Goal: Task Accomplishment & Management: Complete application form

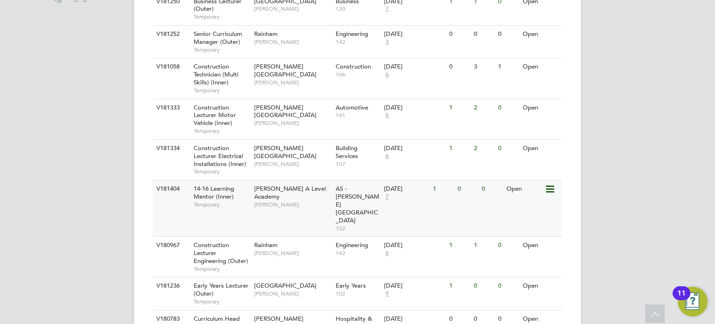
scroll to position [348, 0]
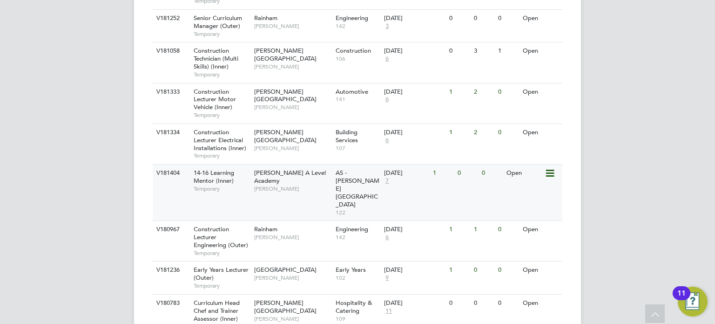
click at [345, 181] on span "AS - [PERSON_NAME][GEOGRAPHIC_DATA]" at bounding box center [358, 189] width 44 height 40
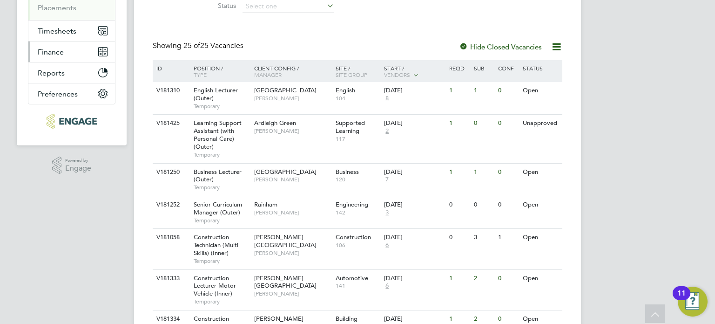
scroll to position [0, 0]
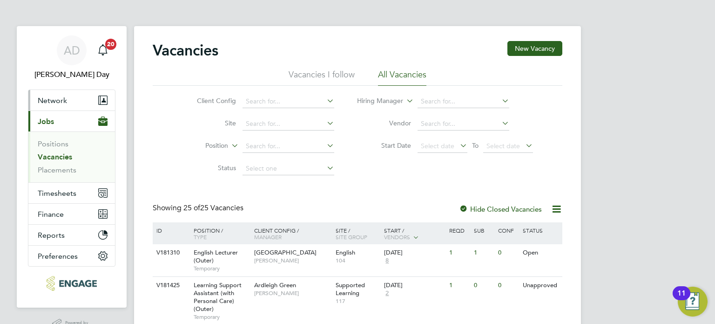
click at [58, 101] on span "Network" at bounding box center [52, 100] width 29 height 9
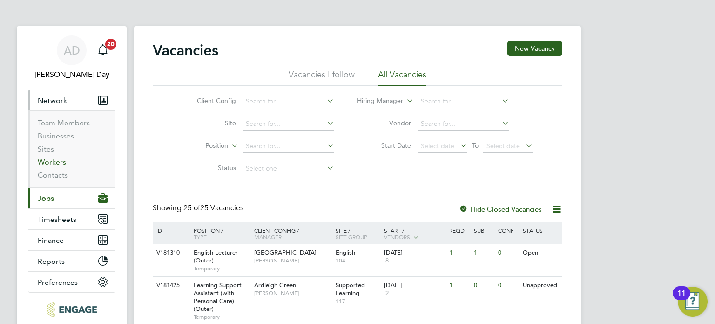
click at [60, 163] on link "Workers" at bounding box center [52, 161] width 28 height 9
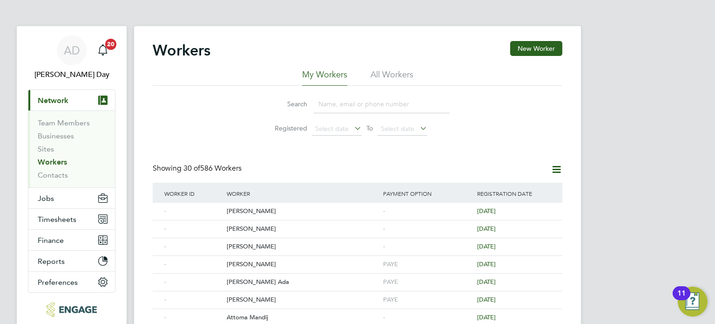
click at [338, 100] on input at bounding box center [382, 104] width 136 height 18
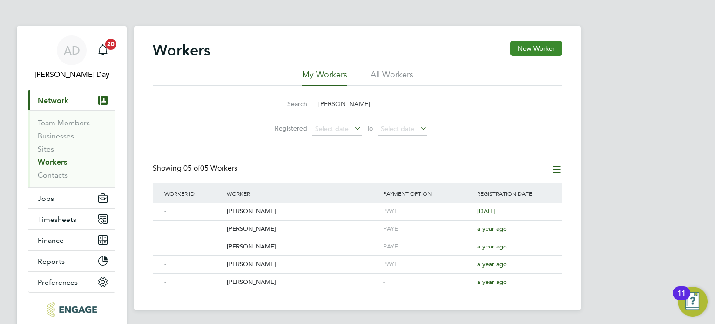
type input "[PERSON_NAME]"
click at [534, 50] on button "New Worker" at bounding box center [536, 48] width 52 height 15
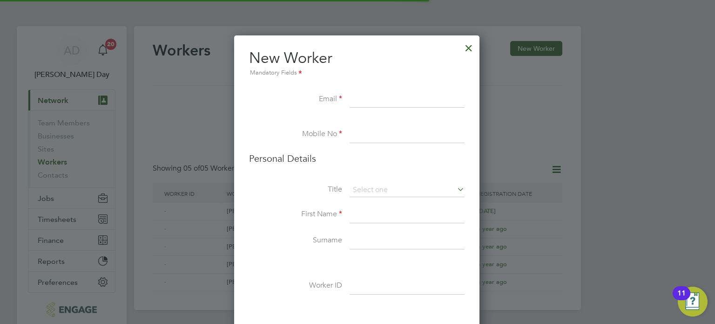
scroll to position [784, 246]
paste input "kamaalkhan59991@gmail.com"
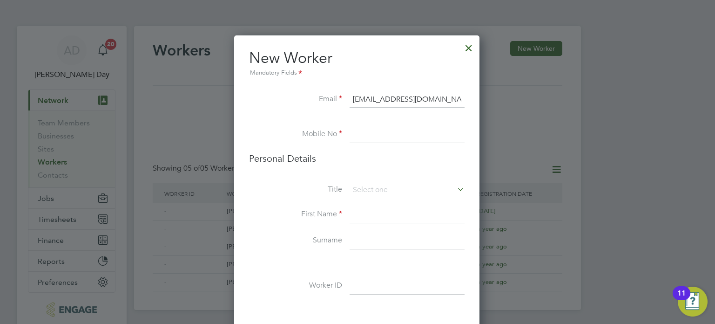
type input "kamaalkhan59991@gmail.com"
drag, startPoint x: 381, startPoint y: 135, endPoint x: 312, endPoint y: 84, distance: 85.6
click at [381, 135] on input at bounding box center [407, 134] width 115 height 17
paste input "07376103813"
type input "07376103813"
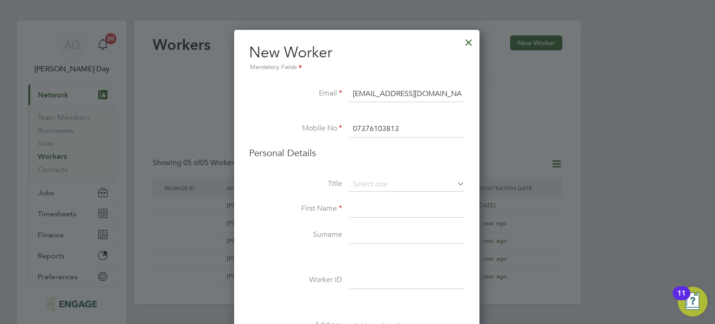
scroll to position [47, 0]
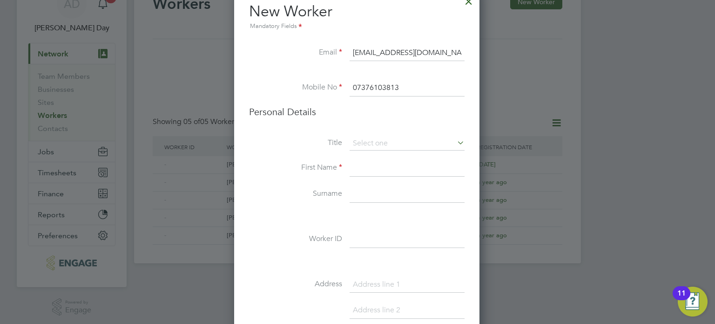
click at [363, 170] on input at bounding box center [407, 168] width 115 height 17
type input "k"
type input "Kamaal"
type input "Mirani"
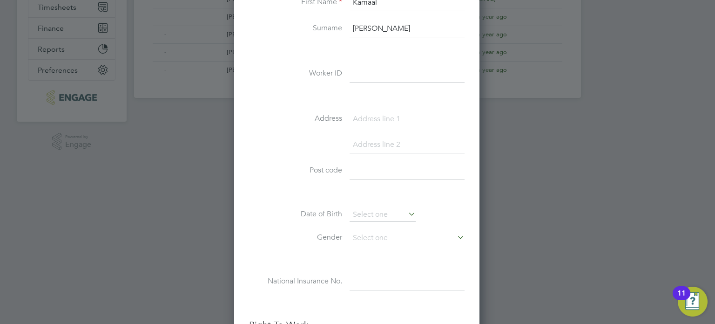
scroll to position [214, 0]
type input "9 salisbury road"
click at [378, 140] on input at bounding box center [407, 142] width 115 height 17
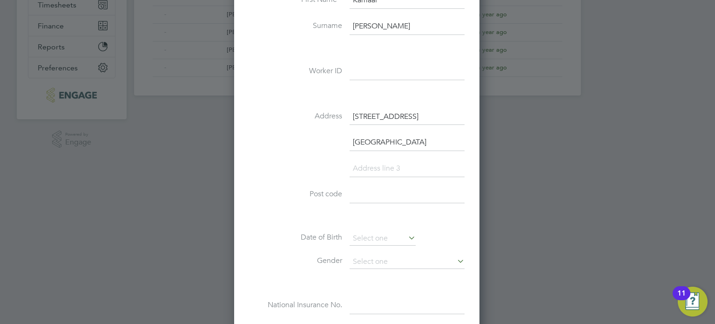
type input "London"
type input "E7 9JX"
click at [372, 237] on input at bounding box center [383, 238] width 66 height 14
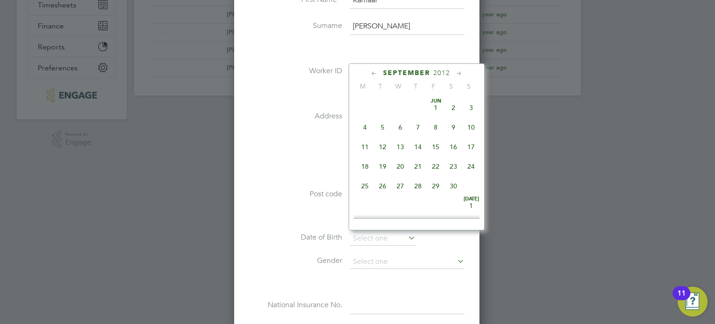
scroll to position [365, 0]
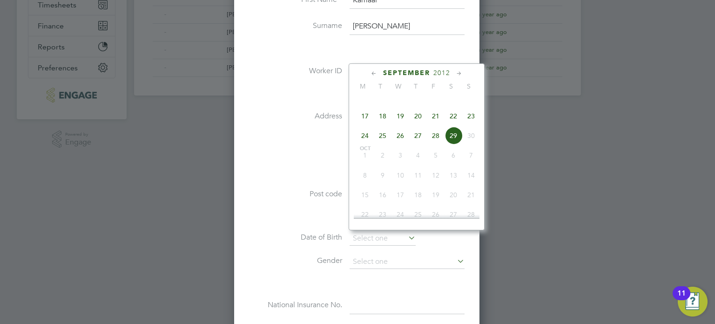
click at [413, 69] on span "September" at bounding box center [406, 73] width 47 height 8
click at [444, 70] on span "2025" at bounding box center [441, 73] width 17 height 8
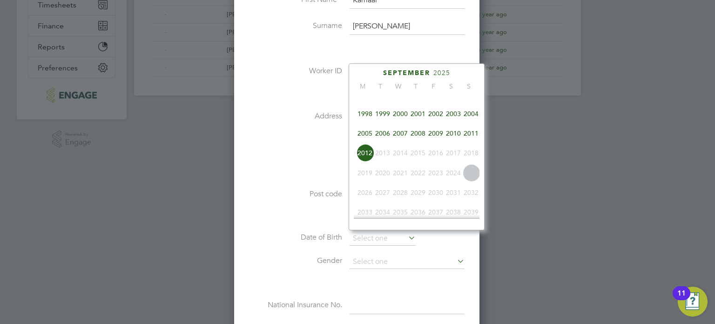
click at [433, 98] on span "1995" at bounding box center [436, 94] width 18 height 18
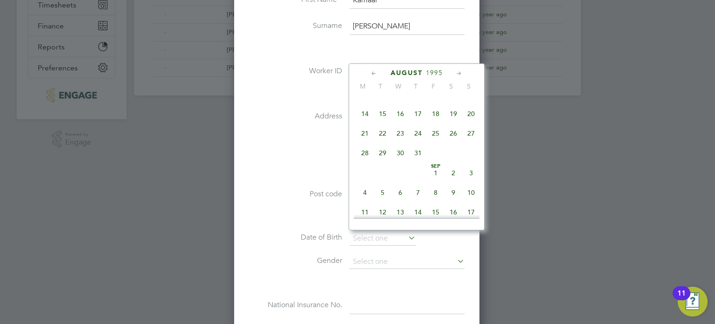
click at [372, 70] on icon at bounding box center [374, 73] width 9 height 10
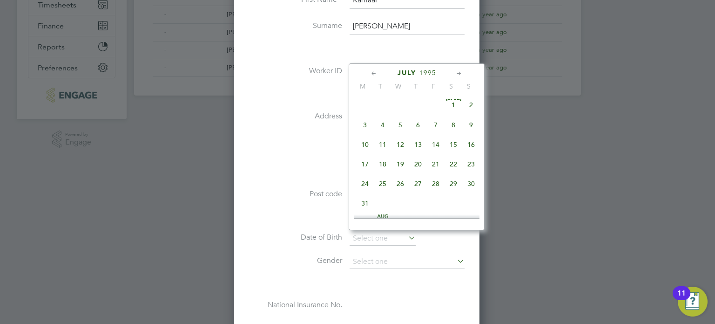
click at [372, 70] on icon at bounding box center [374, 73] width 9 height 10
click at [453, 166] on span "22" at bounding box center [454, 166] width 18 height 18
type input "22 Apr 1995"
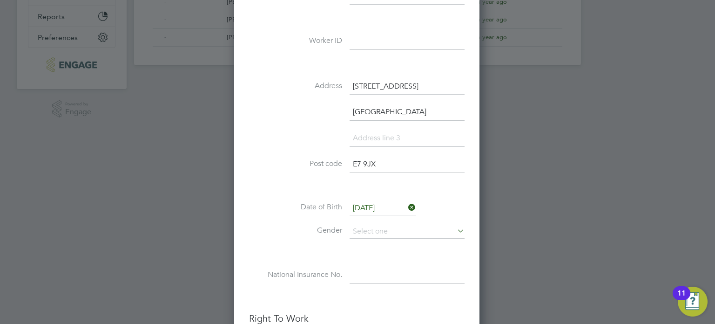
scroll to position [261, 0]
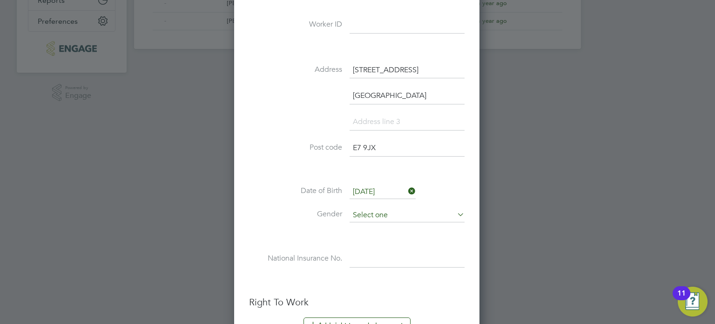
click at [374, 211] on input at bounding box center [407, 215] width 115 height 14
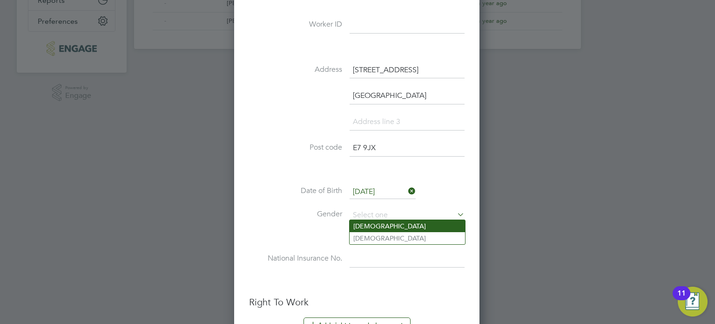
click at [373, 227] on li "Male" at bounding box center [407, 226] width 115 height 12
type input "Male"
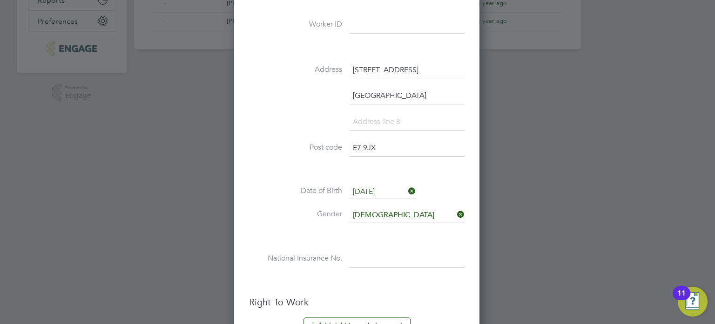
click at [363, 257] on input at bounding box center [407, 258] width 115 height 17
type input "r"
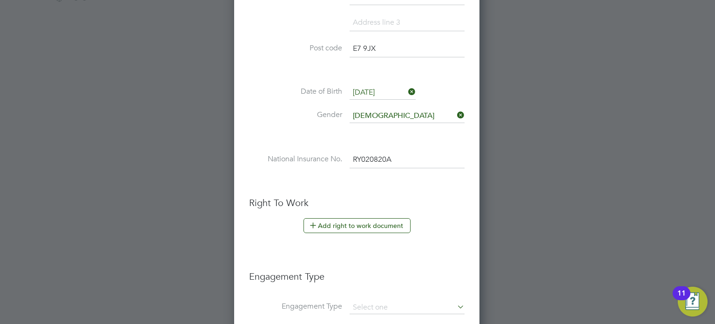
scroll to position [400, 0]
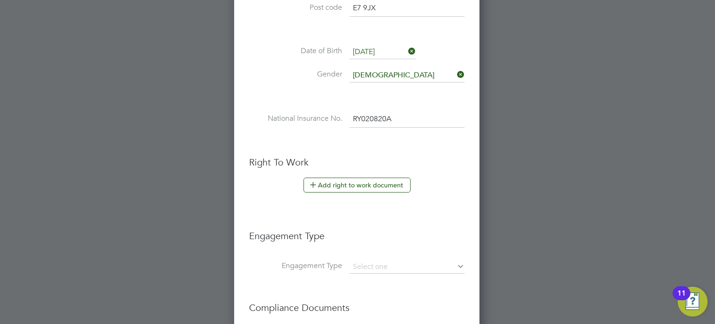
type input "RY 02 08 20 A"
click at [362, 261] on input at bounding box center [407, 266] width 115 height 13
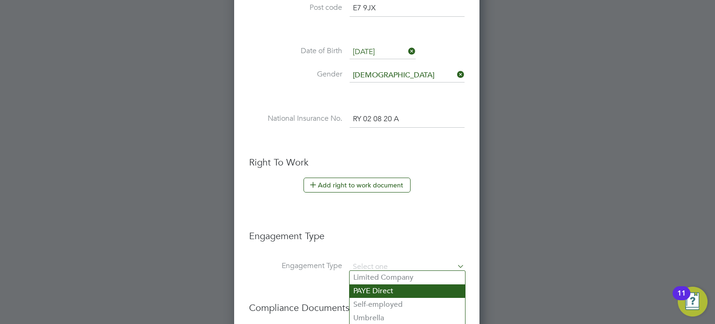
click at [385, 285] on li "PAYE Direct" at bounding box center [407, 291] width 115 height 14
type input "PAYE Direct"
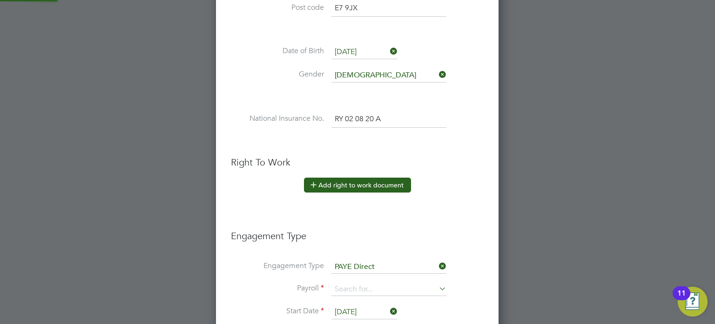
scroll to position [1080, 283]
click at [347, 180] on button "Add right to work document" at bounding box center [357, 184] width 107 height 15
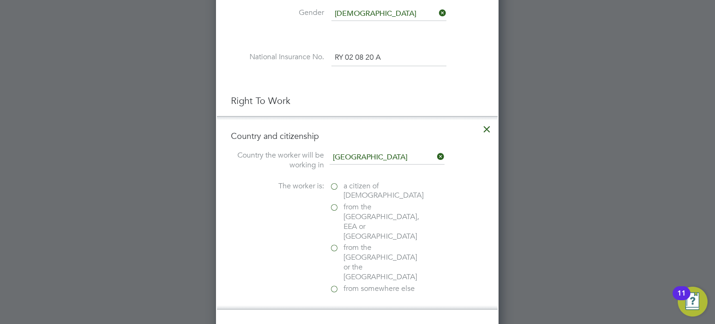
scroll to position [493, 0]
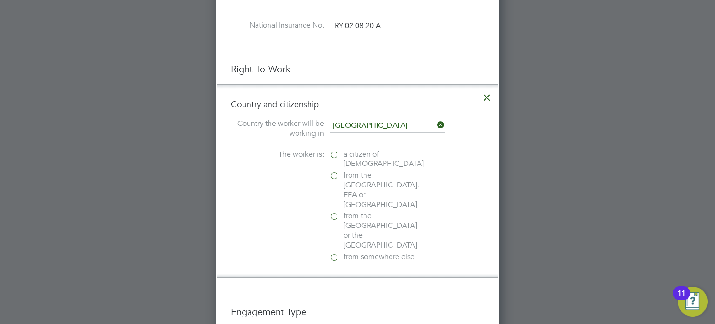
click at [335, 252] on label "from somewhere else" at bounding box center [376, 257] width 93 height 10
click at [0, 0] on input "from somewhere else" at bounding box center [0, 0] width 0 height 0
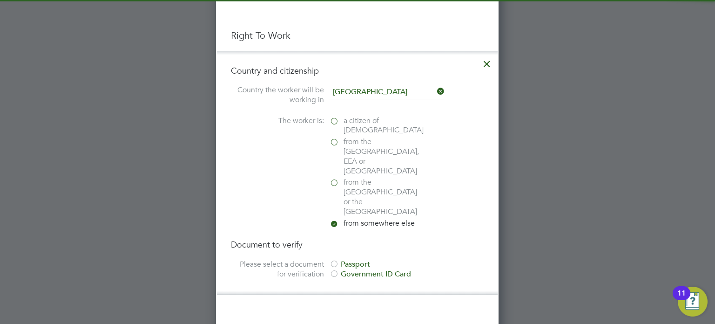
scroll to position [633, 0]
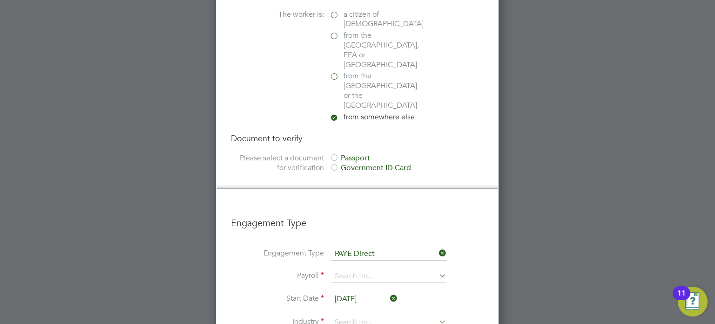
click at [335, 163] on div at bounding box center [334, 167] width 9 height 9
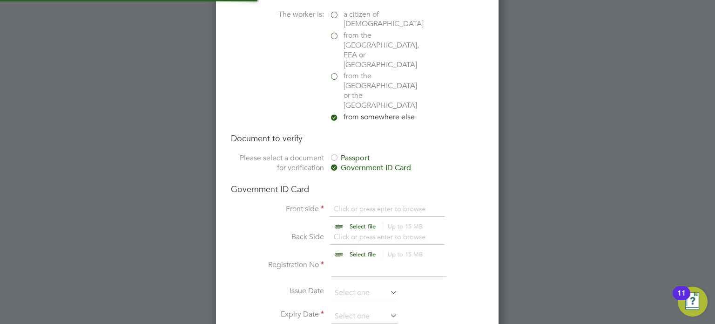
scroll to position [12, 115]
click at [360, 204] on input "file" at bounding box center [371, 218] width 146 height 28
type input "C:\fakepath\Kamaal RTW.html"
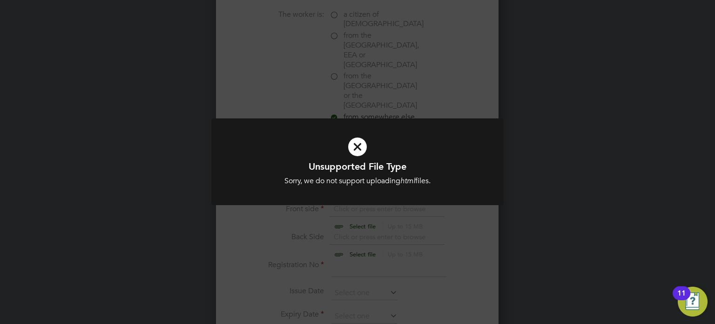
click at [525, 124] on div "Unsupported File Type Sorry, we do not support uploading html files. Cancel Okay" at bounding box center [357, 162] width 715 height 324
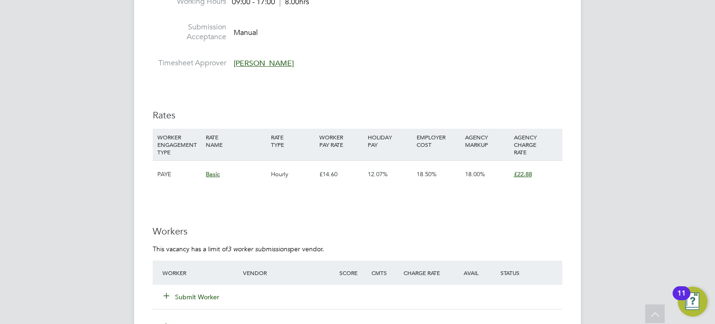
scroll to position [1397, 0]
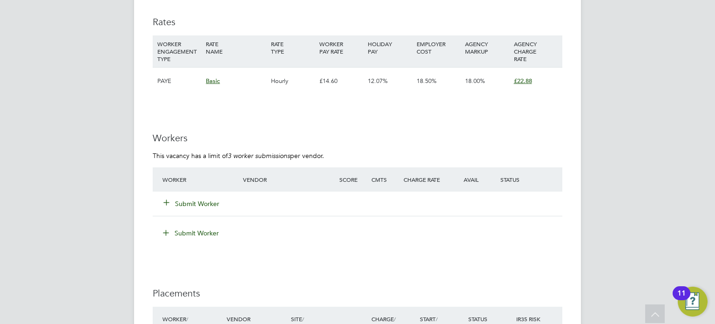
click at [199, 203] on button "Submit Worker" at bounding box center [192, 203] width 56 height 9
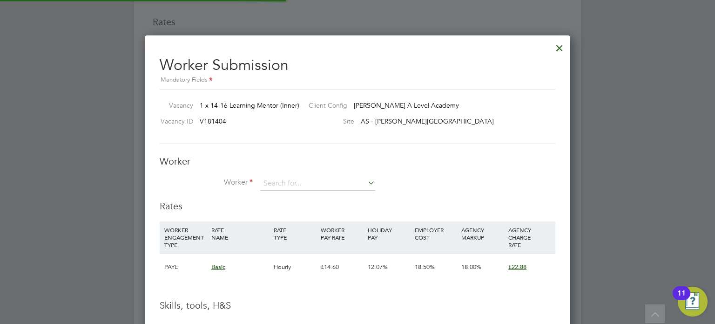
scroll to position [587, 426]
click at [300, 180] on input at bounding box center [317, 183] width 115 height 14
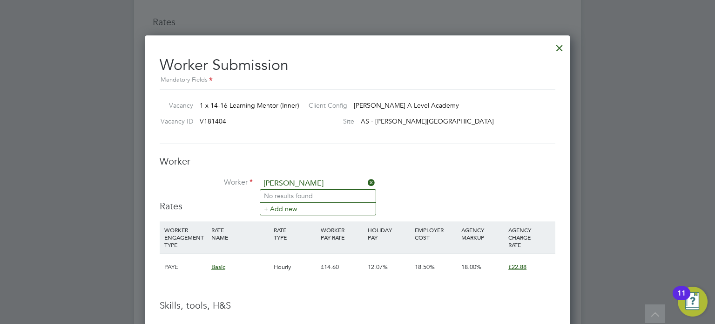
type input "KIER"
click at [556, 44] on div at bounding box center [559, 45] width 17 height 17
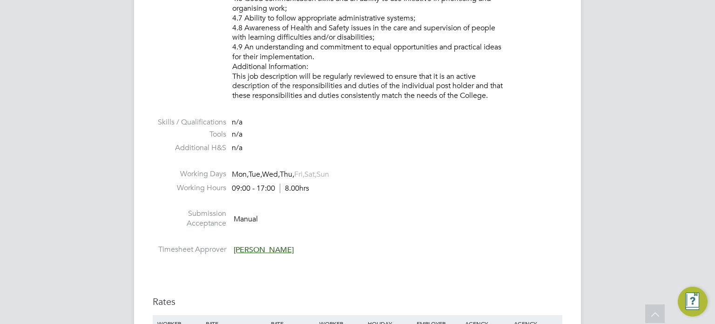
scroll to position [27, 65]
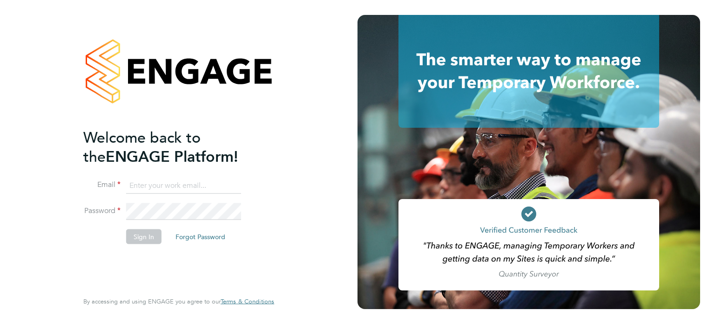
type input "amie.day@morganhunt.com"
click at [143, 238] on button "Sign In" at bounding box center [143, 236] width 35 height 15
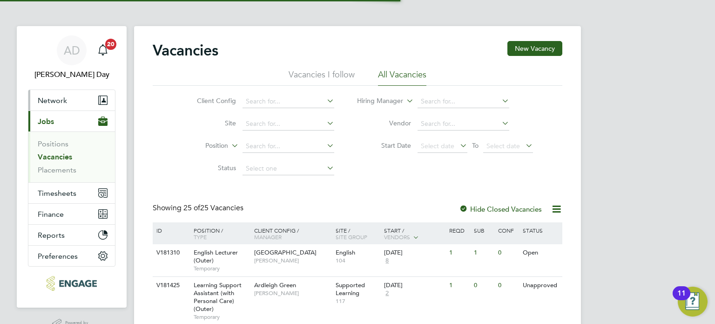
click at [54, 91] on button "Network" at bounding box center [71, 100] width 87 height 20
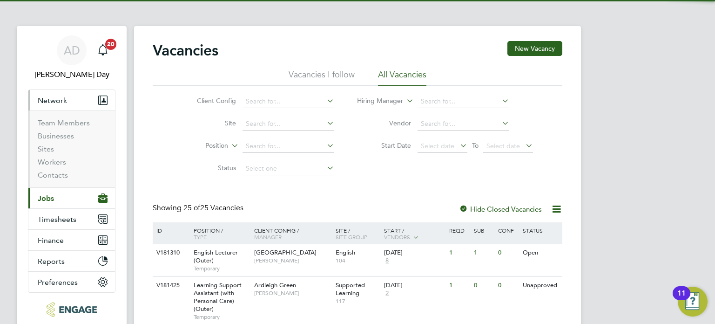
click at [54, 93] on button "Network" at bounding box center [71, 100] width 87 height 20
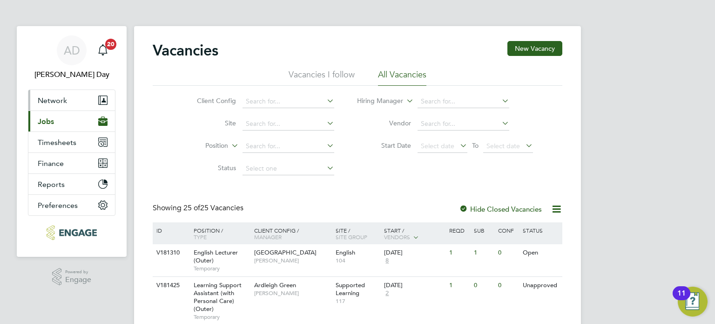
click at [56, 105] on button "Network" at bounding box center [71, 100] width 87 height 20
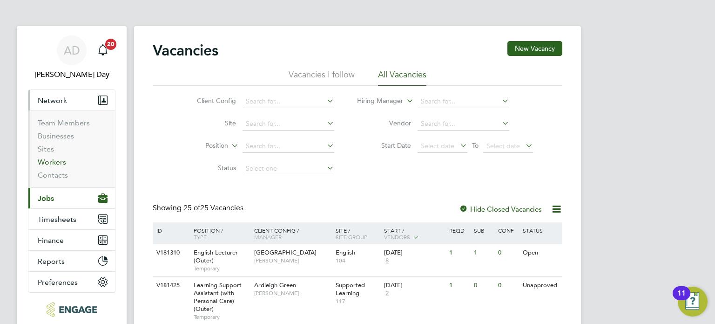
click at [58, 161] on link "Workers" at bounding box center [52, 161] width 28 height 9
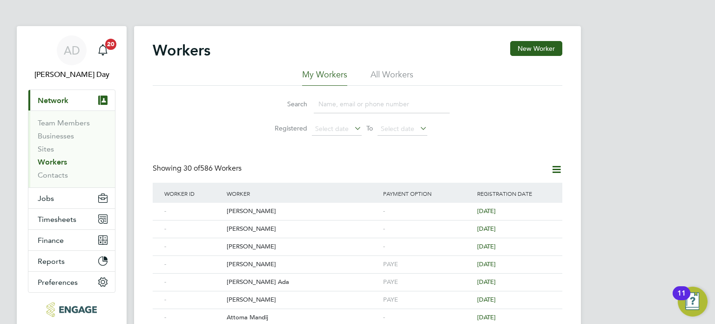
drag, startPoint x: 331, startPoint y: 102, endPoint x: 337, endPoint y: 103, distance: 5.6
click at [331, 102] on input at bounding box center [382, 104] width 136 height 18
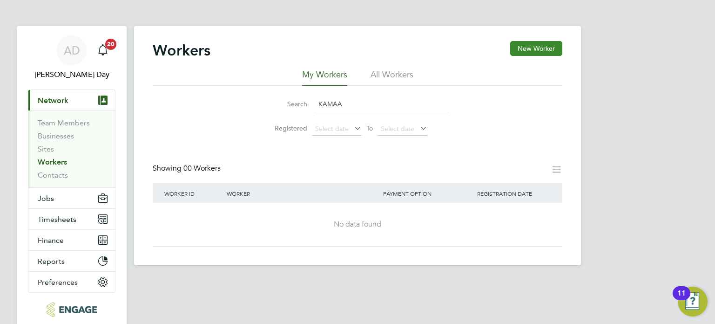
type input "KAMAA"
click at [534, 48] on button "New Worker" at bounding box center [536, 48] width 52 height 15
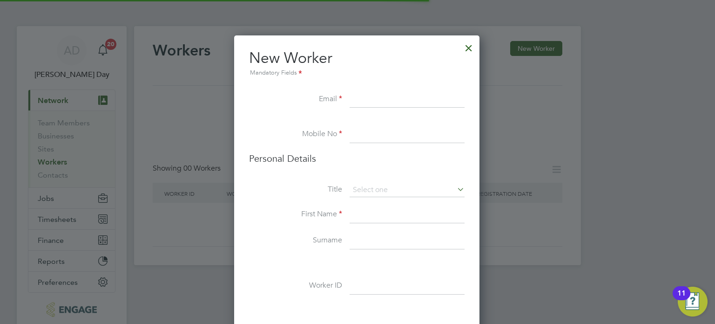
scroll to position [784, 246]
click at [361, 134] on input at bounding box center [407, 134] width 115 height 17
paste input "07984371299"
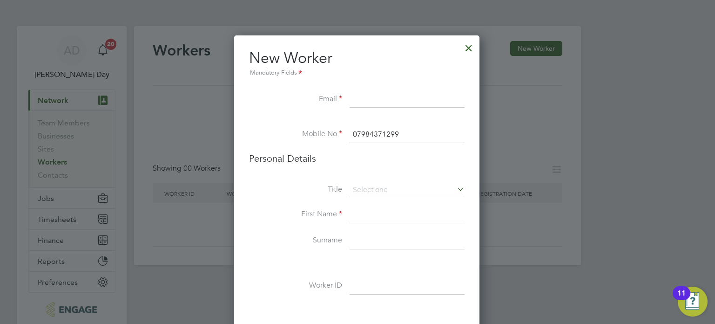
type input "07984371299"
drag, startPoint x: 372, startPoint y: 97, endPoint x: 361, endPoint y: 87, distance: 14.8
click at [372, 97] on input at bounding box center [407, 99] width 115 height 17
paste input "[EMAIL_ADDRESS][DOMAIN_NAME]"
type input "[EMAIL_ADDRESS][DOMAIN_NAME]"
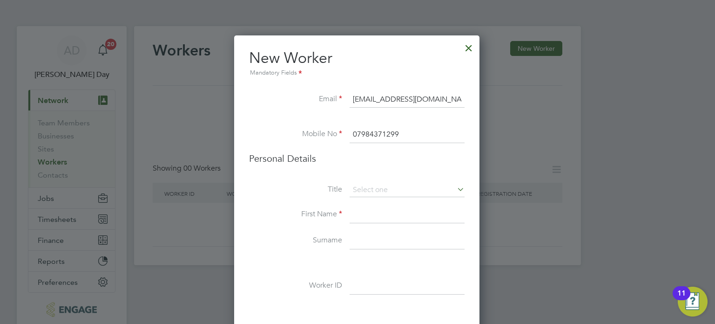
click at [367, 215] on input at bounding box center [407, 214] width 115 height 17
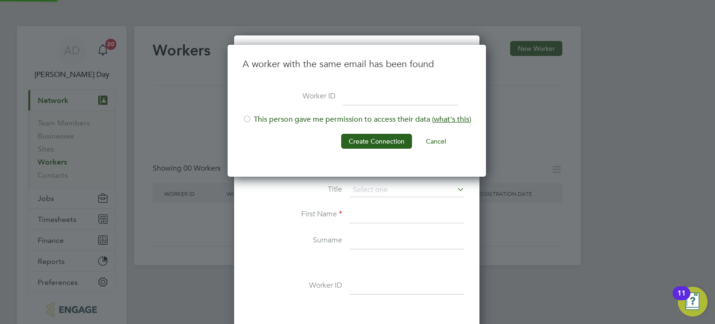
scroll to position [132, 259]
type input "kIER"
click at [433, 143] on button "Cancel" at bounding box center [436, 141] width 35 height 15
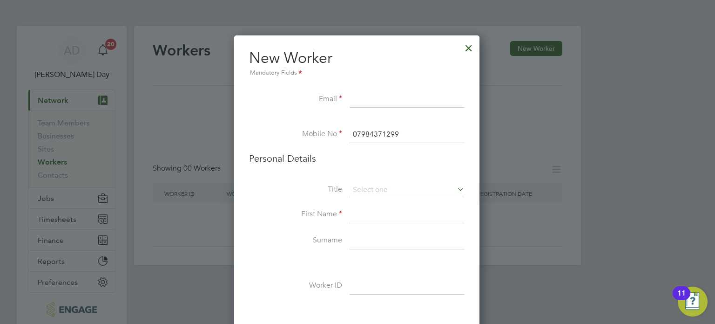
click at [366, 216] on input at bounding box center [407, 214] width 115 height 17
type input "kieren"
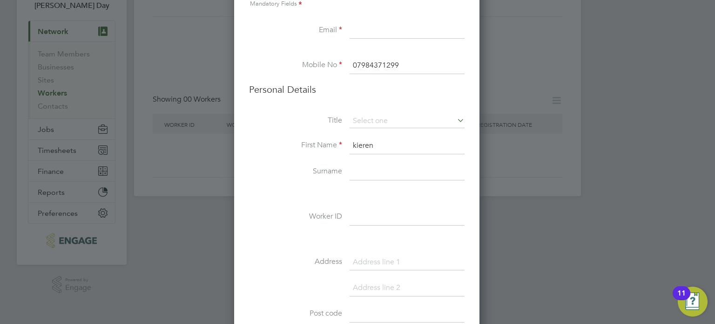
scroll to position [31, 0]
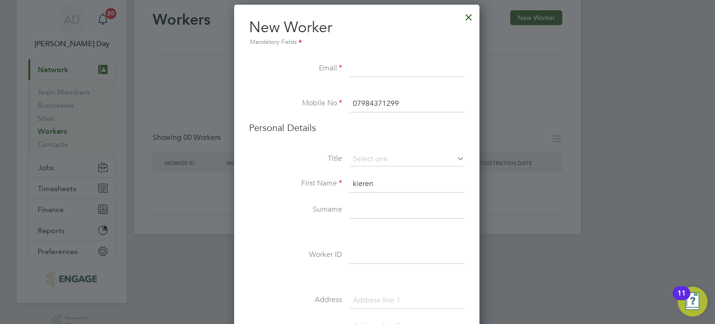
paste input "[EMAIL_ADDRESS][DOMAIN_NAME]"
type input "[EMAIL_ADDRESS][DOMAIN_NAME]"
click at [397, 181] on input "kieren" at bounding box center [407, 184] width 115 height 17
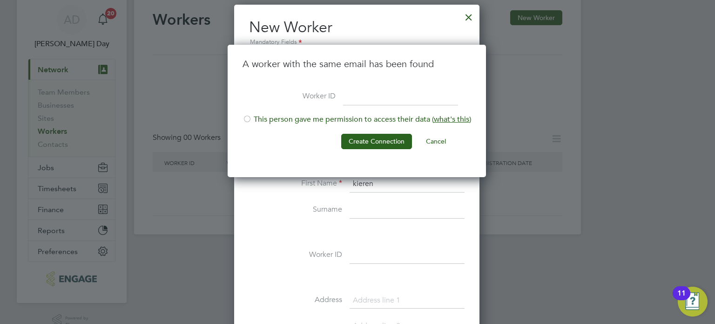
click at [247, 120] on div at bounding box center [247, 119] width 9 height 9
click at [372, 142] on button "Create Connection" at bounding box center [376, 141] width 71 height 15
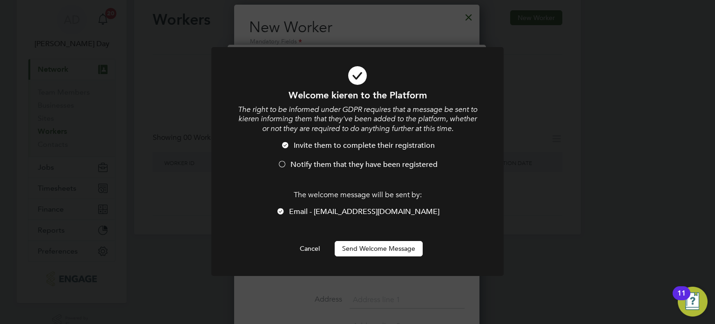
scroll to position [0, 0]
click at [279, 165] on div at bounding box center [281, 164] width 9 height 9
click at [373, 250] on button "Send Welcome Message" at bounding box center [379, 248] width 88 height 15
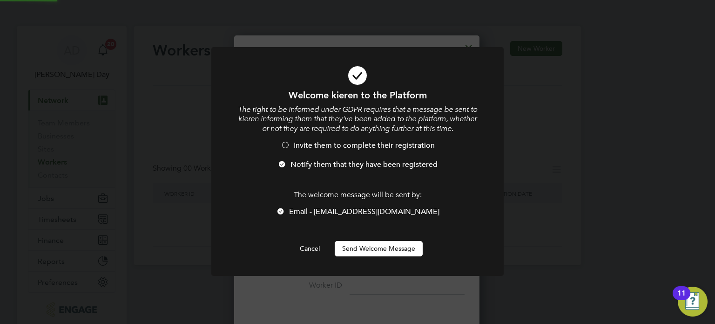
scroll to position [31, 0]
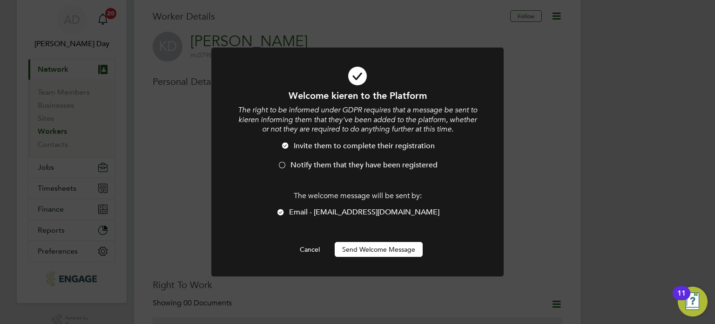
click at [388, 249] on button "Send Welcome Message" at bounding box center [379, 249] width 88 height 15
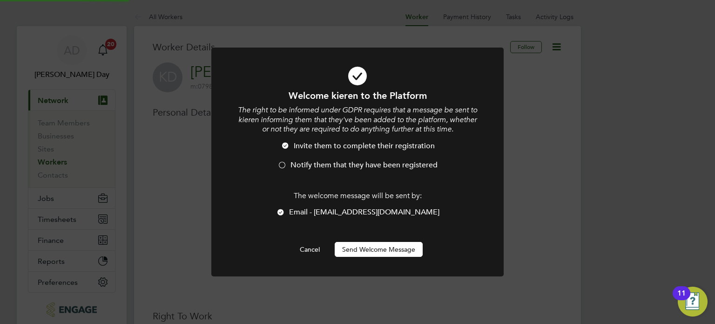
scroll to position [31, 0]
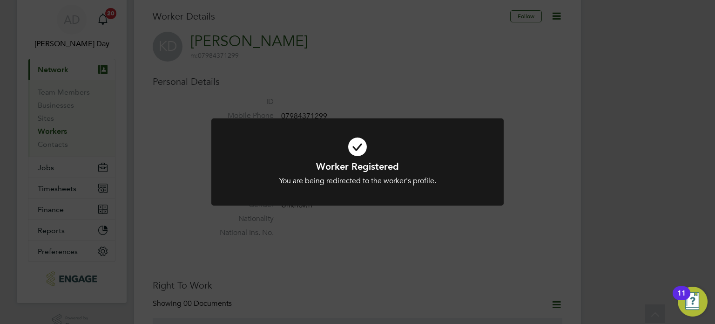
click at [423, 122] on div at bounding box center [357, 161] width 292 height 87
click at [432, 125] on div at bounding box center [357, 161] width 292 height 87
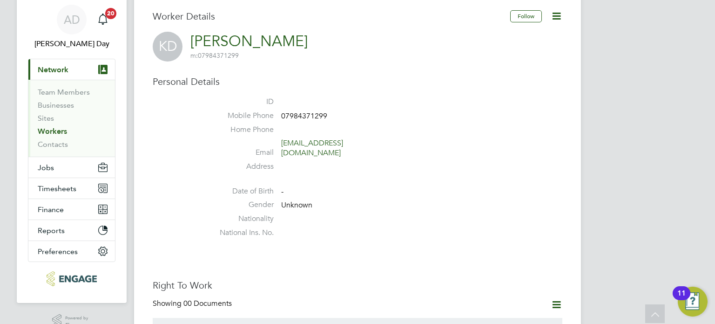
click at [555, 16] on icon at bounding box center [557, 16] width 12 height 12
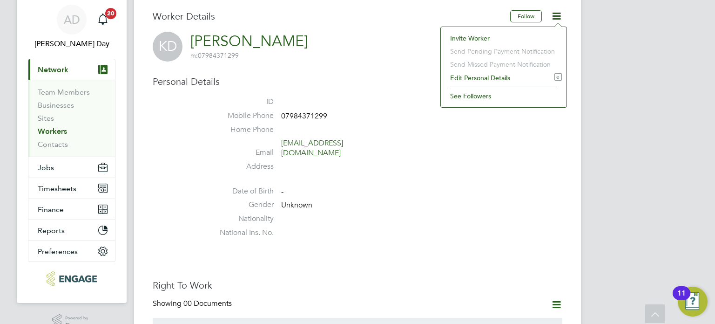
click at [485, 78] on li "Edit Personal Details e" at bounding box center [504, 77] width 116 height 13
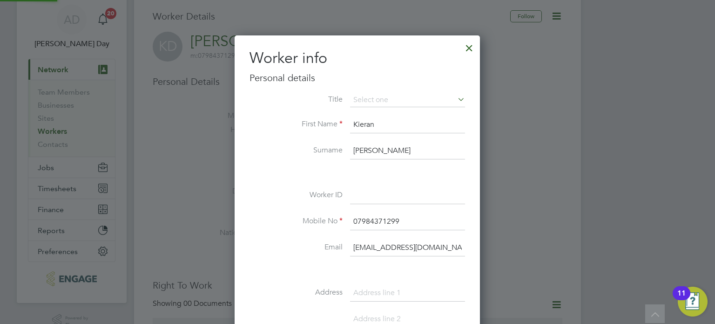
scroll to position [523, 246]
drag, startPoint x: 296, startPoint y: 146, endPoint x: 289, endPoint y: 149, distance: 8.0
click at [294, 146] on label "Surname" at bounding box center [296, 150] width 93 height 10
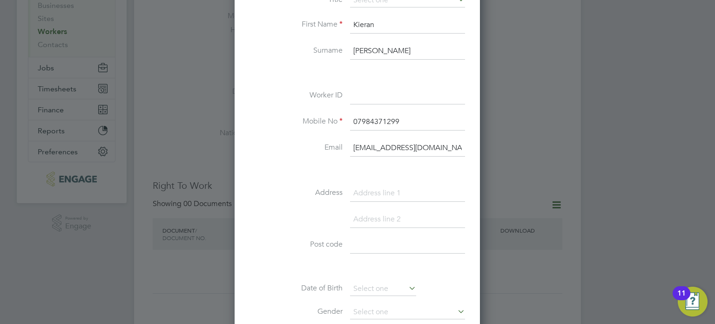
scroll to position [170, 0]
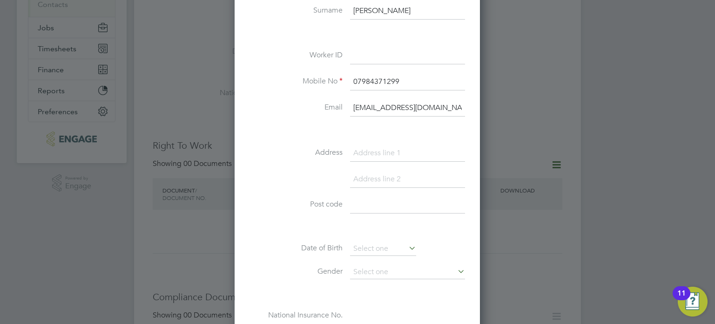
click at [389, 156] on input at bounding box center [407, 153] width 115 height 17
type input "226a Commercial Way"
type input "Peckham"
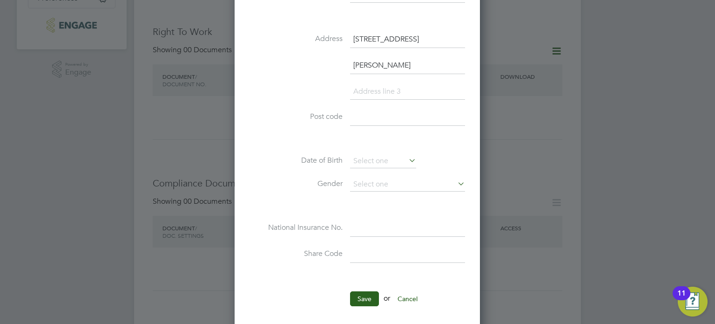
scroll to position [284, 0]
type input "SE15 1PT"
click at [388, 185] on input at bounding box center [407, 184] width 115 height 14
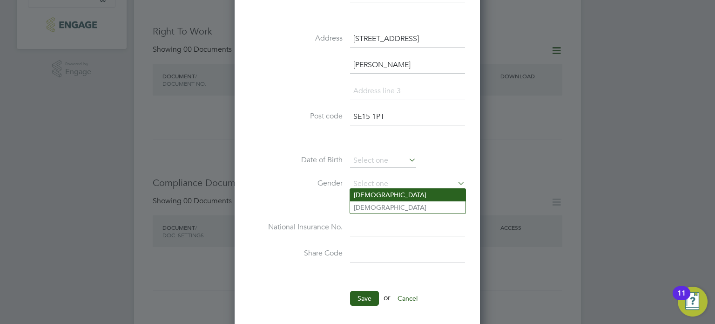
click at [381, 195] on li "Male" at bounding box center [407, 195] width 115 height 12
type input "Male"
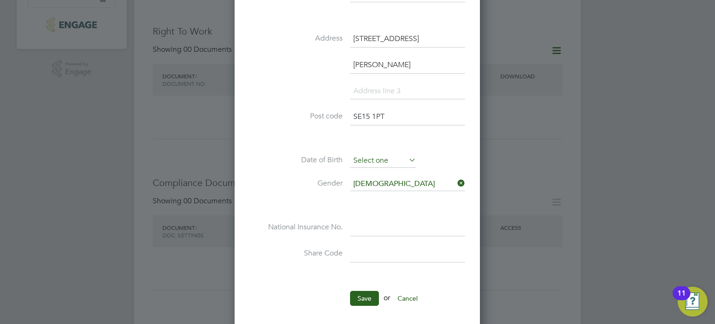
click at [367, 154] on input at bounding box center [383, 161] width 66 height 14
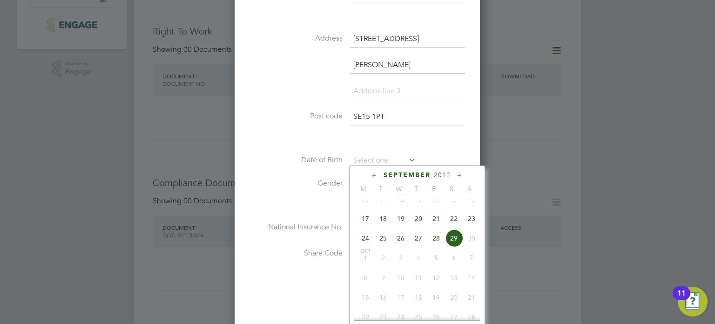
click at [442, 171] on span "2012" at bounding box center [442, 175] width 17 height 8
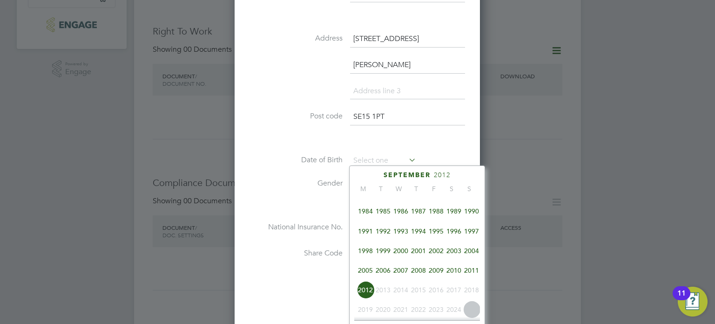
scroll to position [203, 0]
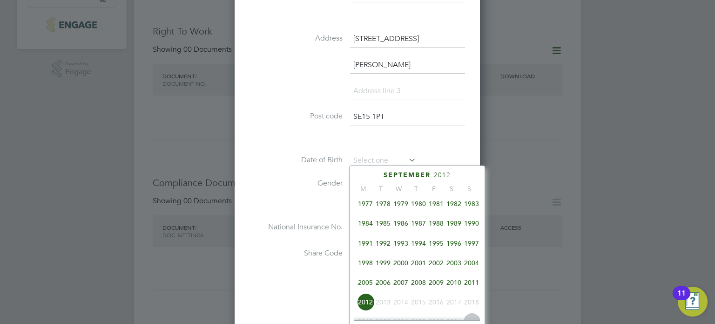
click at [455, 229] on span "1989" at bounding box center [454, 223] width 18 height 18
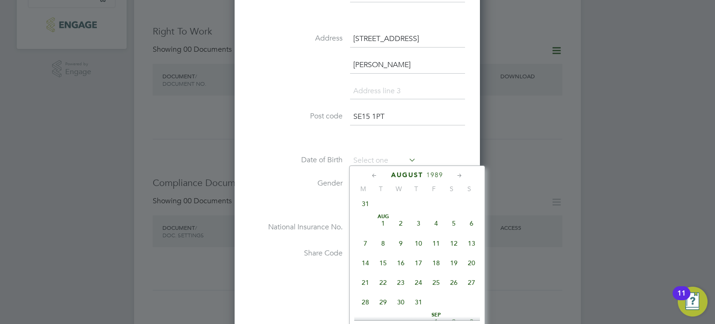
click at [374, 175] on icon at bounding box center [374, 175] width 9 height 10
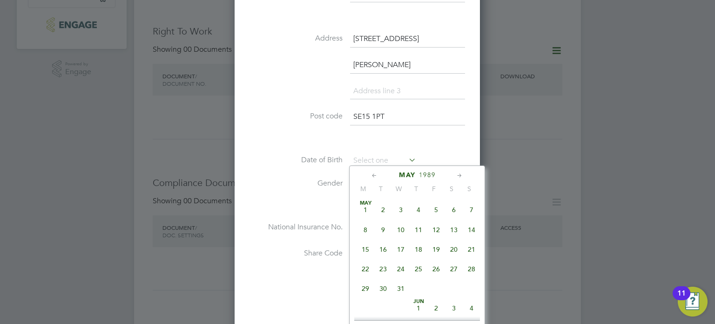
click at [374, 175] on icon at bounding box center [374, 175] width 9 height 10
click at [450, 270] on span "21" at bounding box center [454, 269] width 18 height 18
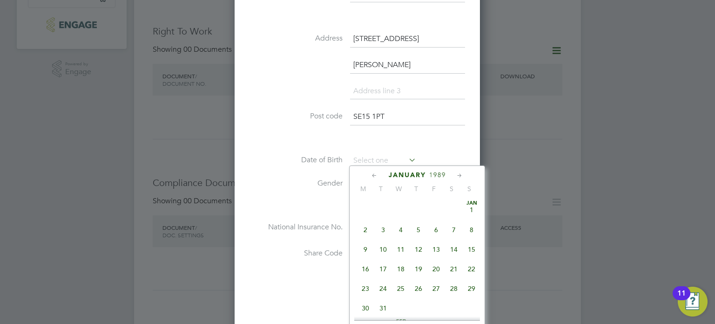
type input "21 Jan 1989"
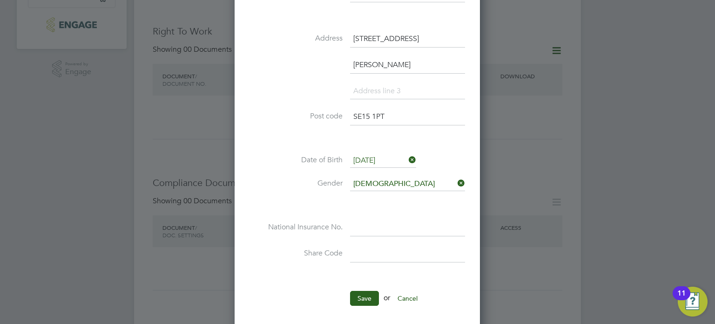
click at [377, 219] on input at bounding box center [407, 227] width 115 height 17
type input "j"
type input "JS 23 80 90 C"
click at [371, 296] on button "Save" at bounding box center [364, 298] width 29 height 15
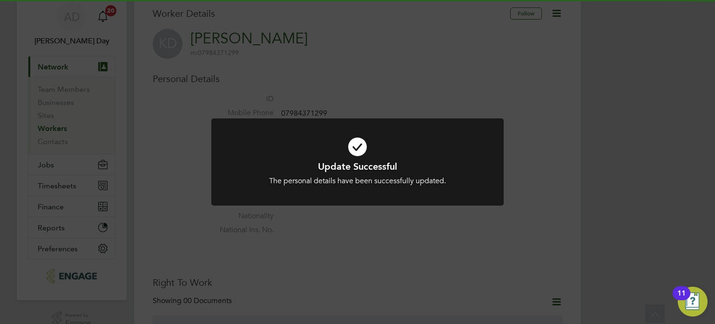
scroll to position [31, 0]
click at [434, 93] on div "Update Successful The personal details have been successfully updated. Cancel O…" at bounding box center [357, 162] width 715 height 324
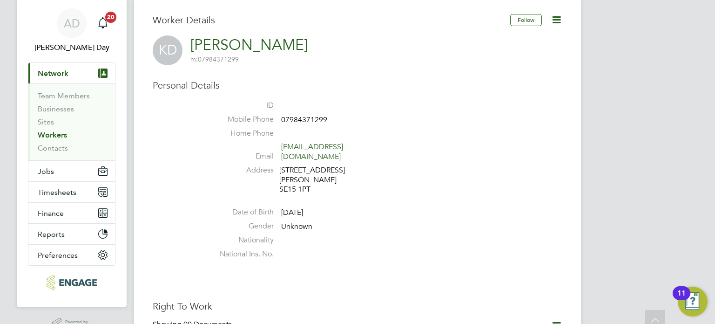
scroll to position [0, 0]
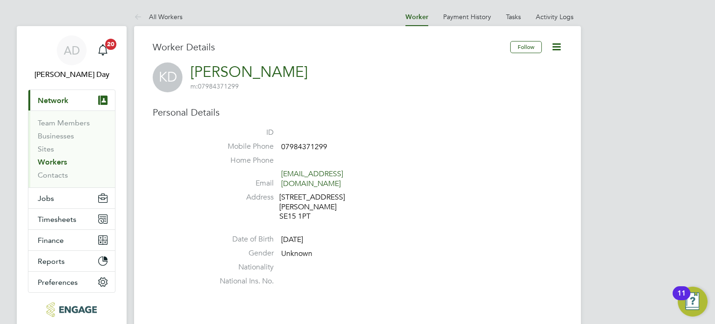
click at [556, 45] on icon at bounding box center [557, 47] width 12 height 12
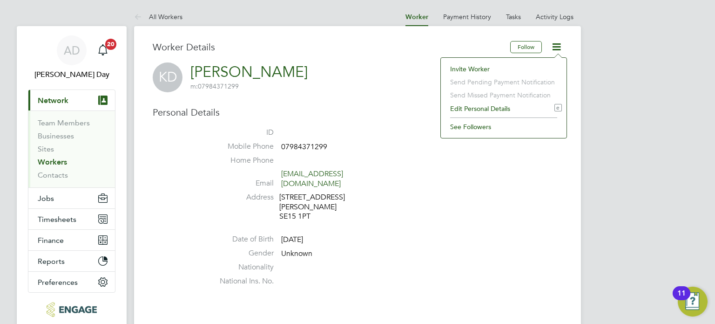
click at [472, 106] on li "Edit Personal Details e" at bounding box center [504, 108] width 116 height 13
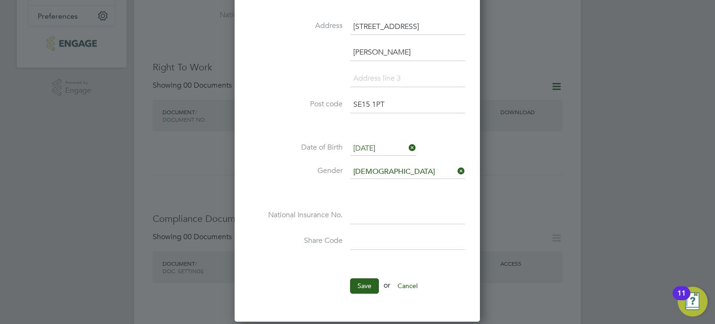
scroll to position [326, 0]
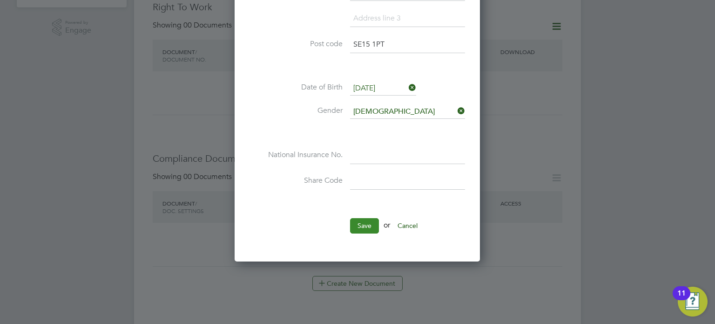
click at [365, 221] on button "Save" at bounding box center [364, 225] width 29 height 15
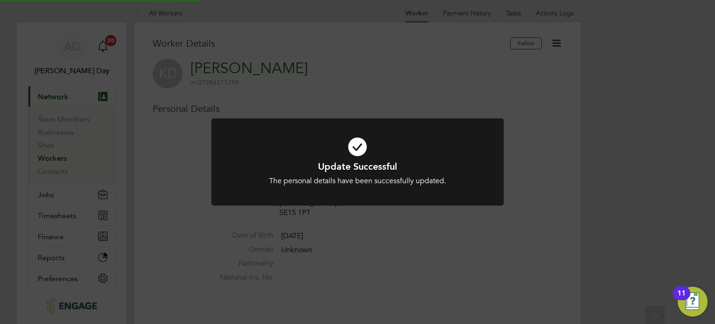
scroll to position [0, 0]
click at [402, 230] on div "Update Successful The personal details have been successfully updated. Cancel O…" at bounding box center [357, 162] width 715 height 324
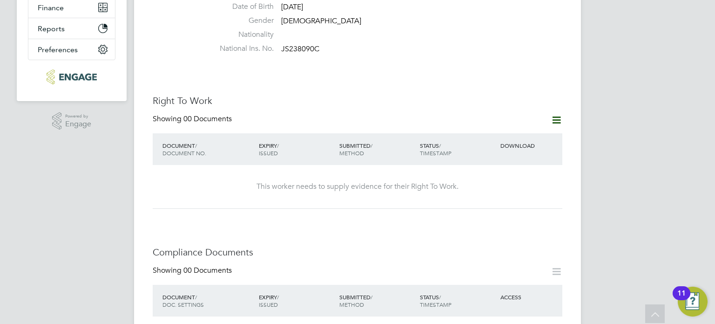
scroll to position [279, 0]
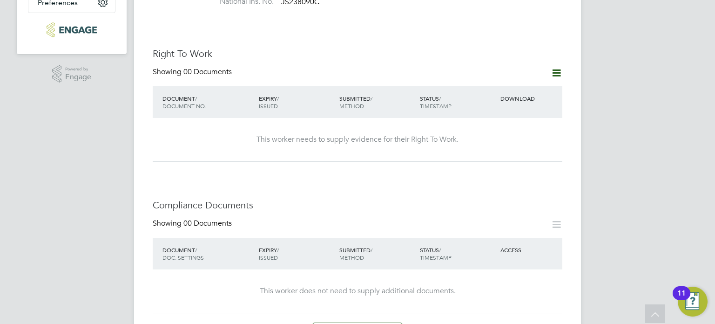
click at [556, 67] on icon at bounding box center [557, 73] width 12 height 12
click at [517, 83] on li "Add Right To Work Document" at bounding box center [505, 86] width 112 height 13
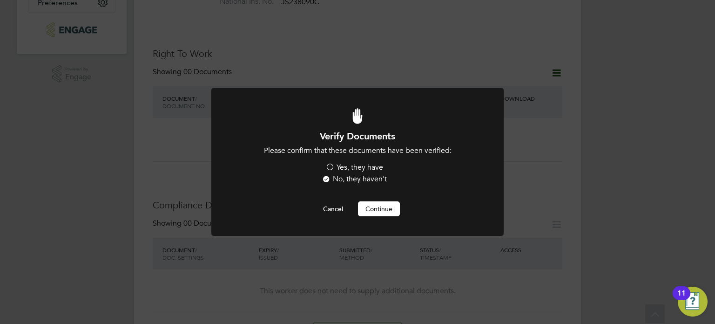
click at [330, 169] on label "Yes, they have" at bounding box center [354, 167] width 58 height 10
click at [0, 0] on input "Yes, they have" at bounding box center [0, 0] width 0 height 0
click at [380, 210] on button "Continue" at bounding box center [379, 208] width 42 height 15
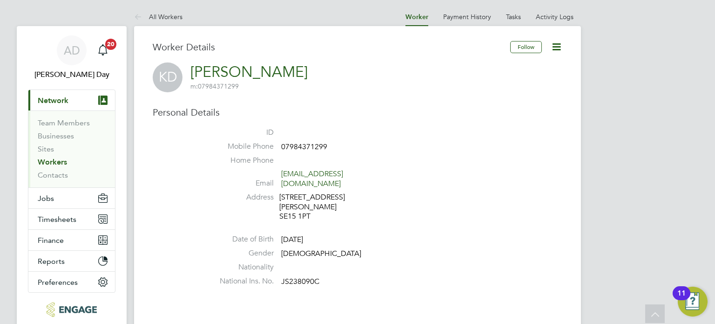
scroll to position [279, 0]
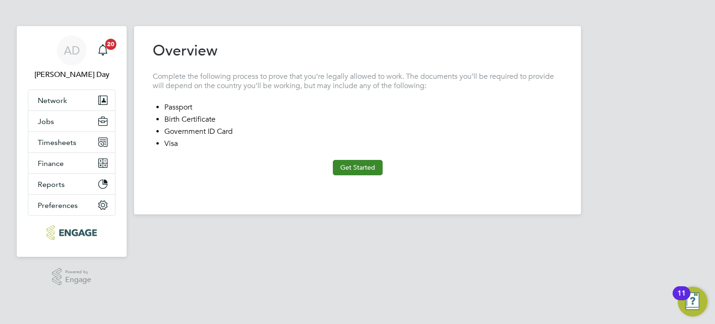
click at [354, 169] on button "Get Started" at bounding box center [358, 167] width 50 height 15
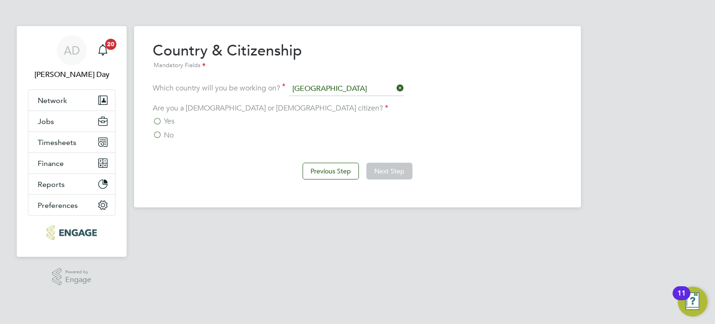
click at [157, 119] on label "Yes" at bounding box center [164, 120] width 22 height 9
click at [0, 0] on input "Yes" at bounding box center [0, 0] width 0 height 0
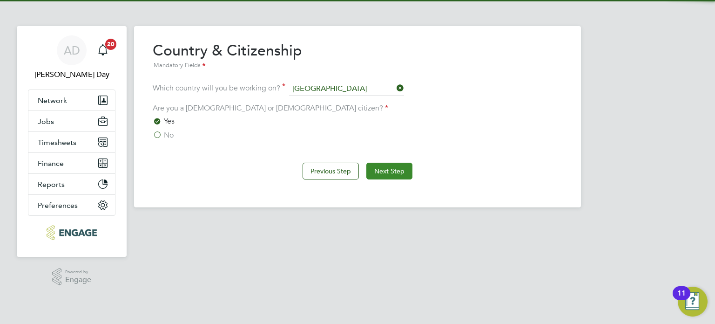
click at [387, 175] on button "Next Step" at bounding box center [389, 170] width 46 height 17
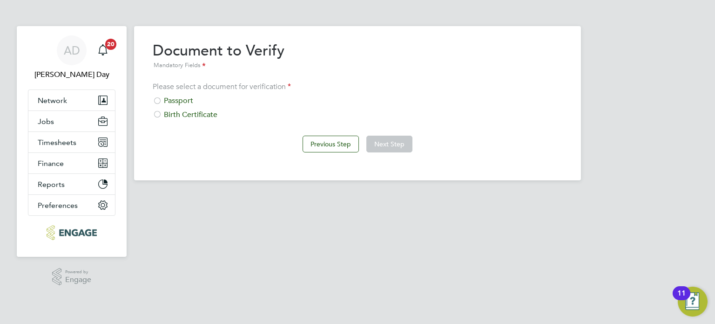
click at [161, 98] on div at bounding box center [157, 101] width 9 height 9
click at [386, 143] on button "Next Step" at bounding box center [389, 143] width 46 height 17
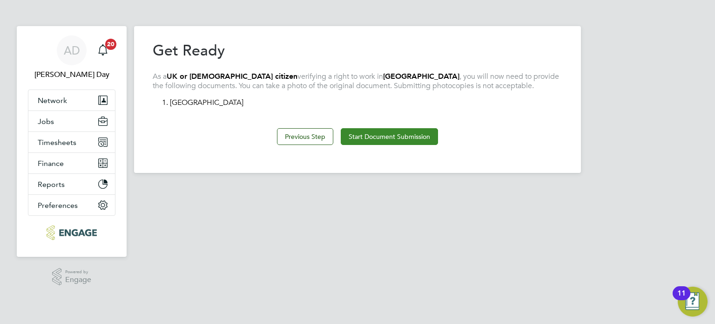
click at [388, 132] on button "Start Document Submission" at bounding box center [389, 136] width 97 height 17
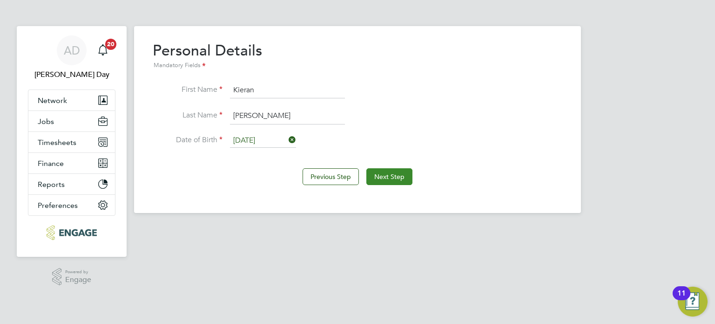
click at [396, 178] on button "Next Step" at bounding box center [389, 176] width 46 height 17
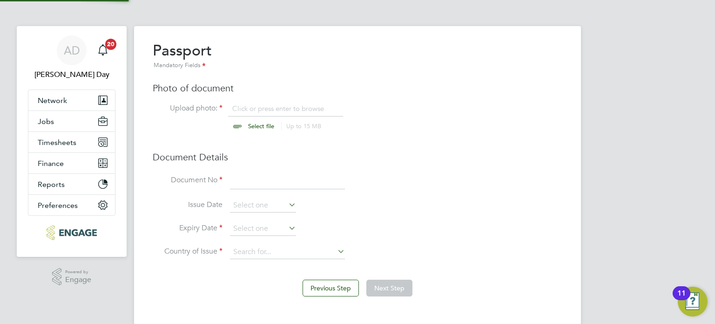
scroll to position [12, 115]
click at [256, 125] on input "file" at bounding box center [270, 118] width 146 height 28
type input "C:\fakepath\Kieran PP.jfif"
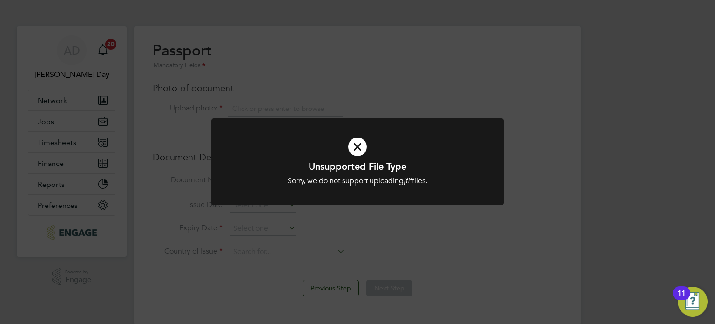
click at [382, 140] on icon at bounding box center [358, 146] width 242 height 36
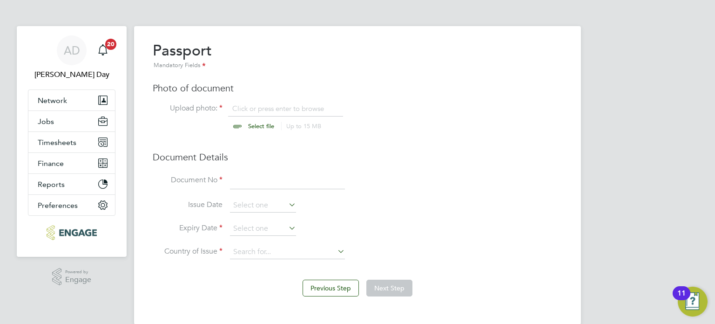
click at [260, 123] on input "file" at bounding box center [270, 118] width 146 height 28
type input "C:\fakepath\Kieran PP.jpeg"
click at [270, 181] on input at bounding box center [287, 180] width 115 height 17
click at [246, 260] on li "Country of Issue" at bounding box center [358, 256] width 410 height 23
click at [257, 171] on div "Passport Mandatory Fields Photo of document Upload photo: Kieran PP.jpeg Select…" at bounding box center [358, 154] width 410 height 227
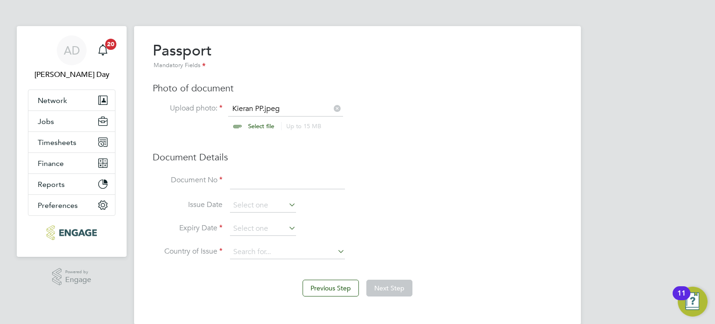
click at [264, 177] on input at bounding box center [287, 180] width 115 height 17
click at [451, 285] on div "Previous Step Next Step" at bounding box center [358, 286] width 410 height 37
click at [267, 182] on input "549" at bounding box center [287, 180] width 115 height 17
type input "549842145"
drag, startPoint x: 477, startPoint y: 292, endPoint x: 465, endPoint y: 286, distance: 13.3
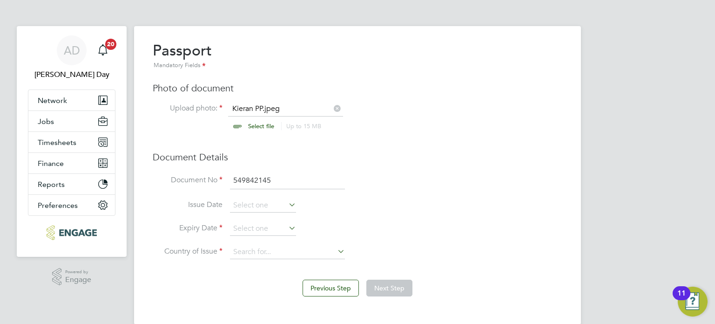
click at [477, 292] on div "Previous Step Next Step" at bounding box center [358, 286] width 410 height 37
click at [261, 227] on input at bounding box center [263, 229] width 66 height 14
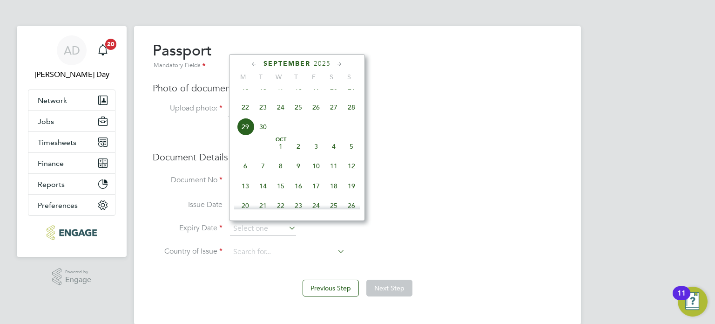
click at [350, 235] on li "Expiry Date" at bounding box center [358, 233] width 410 height 23
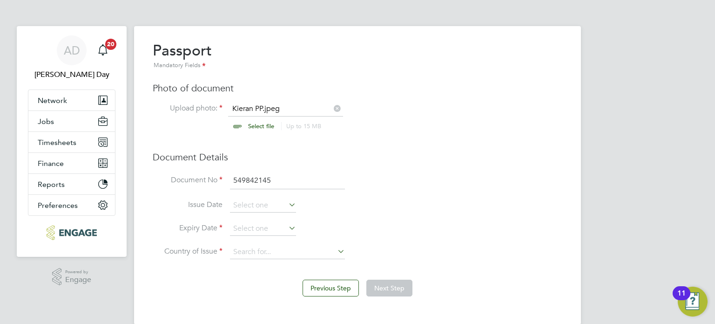
drag, startPoint x: 482, startPoint y: 275, endPoint x: 443, endPoint y: 260, distance: 41.8
click at [482, 274] on div "Previous Step Next Step" at bounding box center [358, 286] width 410 height 37
click at [261, 223] on input at bounding box center [263, 229] width 66 height 14
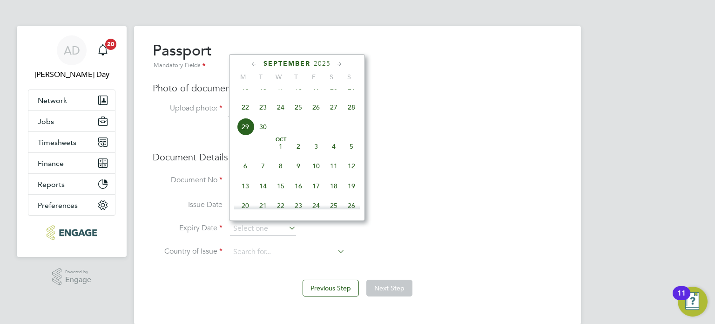
click at [318, 58] on div "September 2025 M T W T F S S Jun 1 2 3 4 5 6 7 8 9 10 11 12 13 14 15 16 17 18 1…" at bounding box center [297, 137] width 136 height 167
click at [326, 63] on span "2025" at bounding box center [322, 64] width 17 height 8
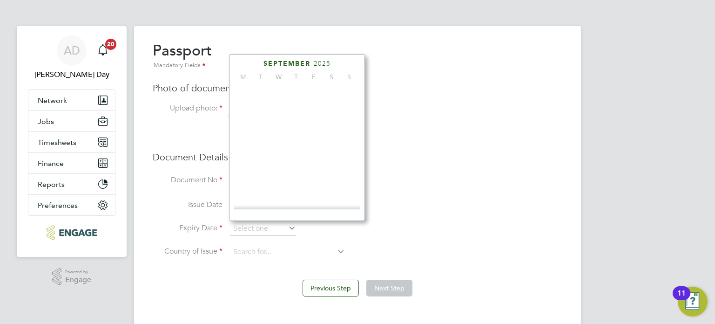
scroll to position [249, 0]
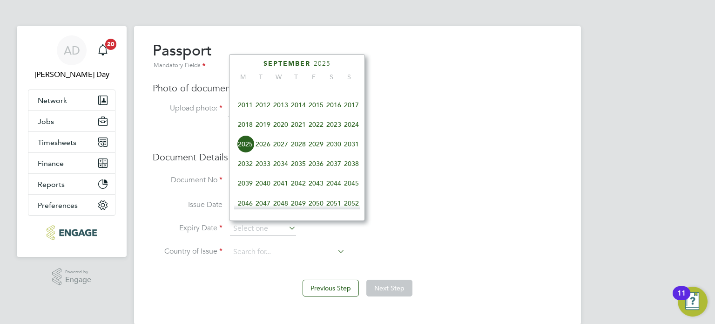
click at [298, 153] on span "2028" at bounding box center [299, 144] width 18 height 18
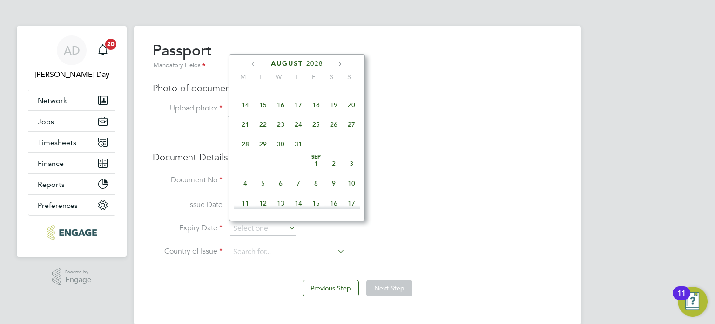
click at [504, 288] on div "Previous Step Next Step" at bounding box center [358, 286] width 410 height 37
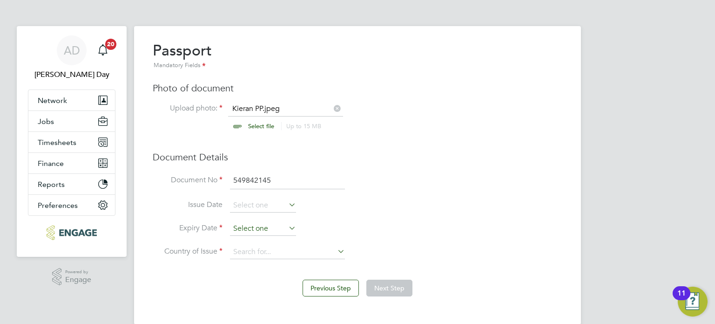
click at [270, 226] on input at bounding box center [263, 229] width 66 height 14
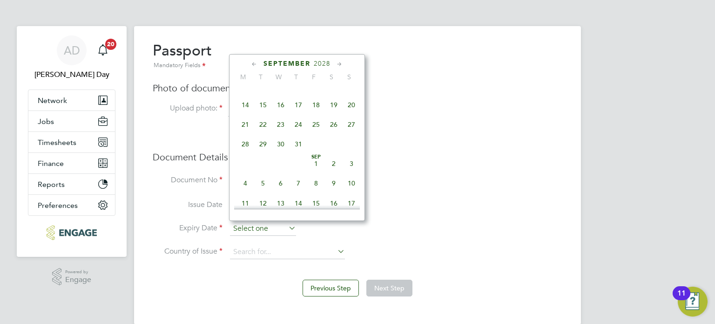
scroll to position [365, 0]
click at [254, 65] on icon at bounding box center [254, 64] width 9 height 10
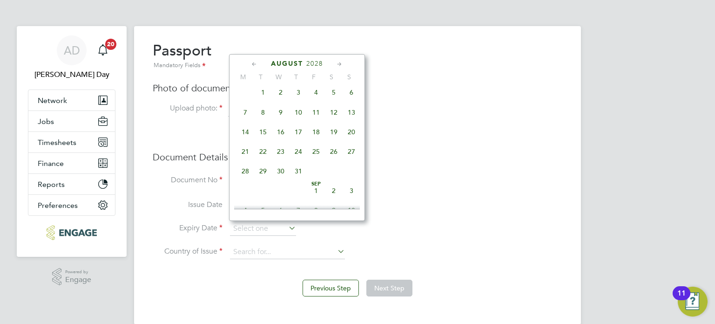
click at [253, 65] on icon at bounding box center [254, 64] width 9 height 10
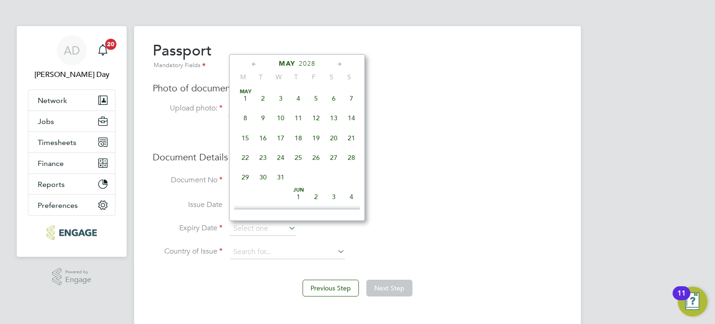
click at [253, 65] on icon at bounding box center [254, 64] width 9 height 10
click at [261, 139] on span "11" at bounding box center [263, 138] width 18 height 18
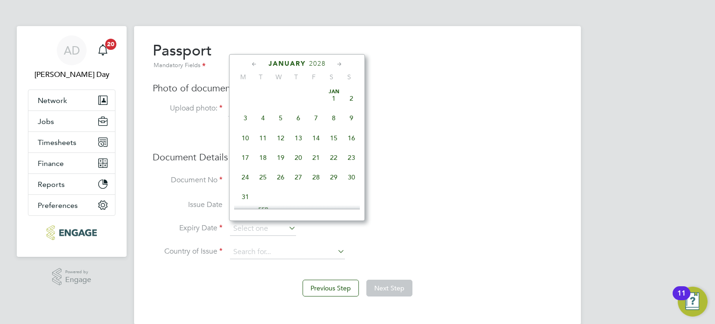
type input "11 Jan 2028"
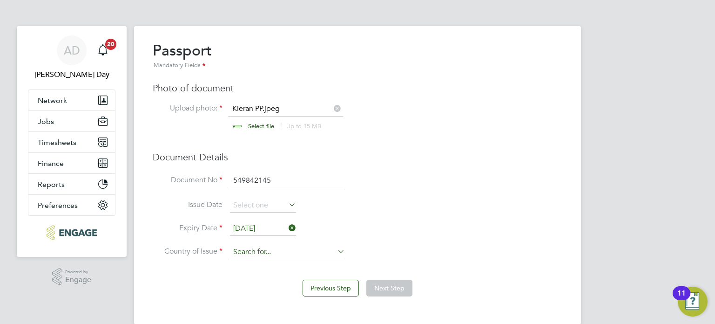
click at [266, 253] on input at bounding box center [287, 252] width 115 height 14
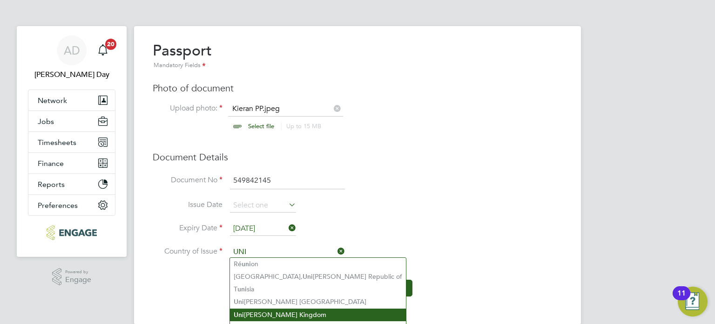
click at [278, 311] on li "Uni ted Kingdom" at bounding box center [318, 314] width 176 height 13
type input "United Kingdom"
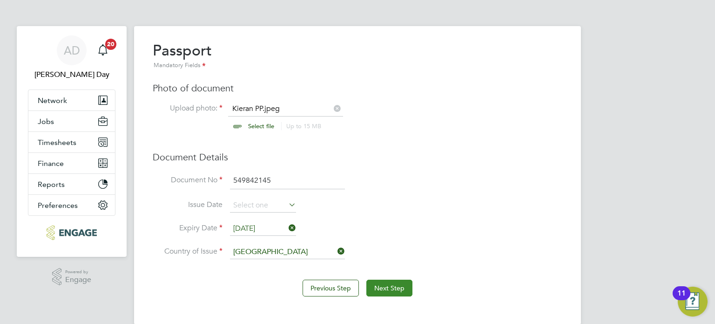
click at [389, 284] on button "Next Step" at bounding box center [389, 287] width 46 height 17
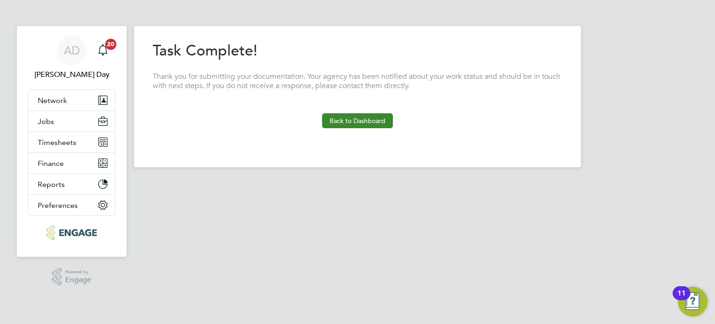
click at [351, 121] on button "Back to Dashboard" at bounding box center [357, 120] width 71 height 15
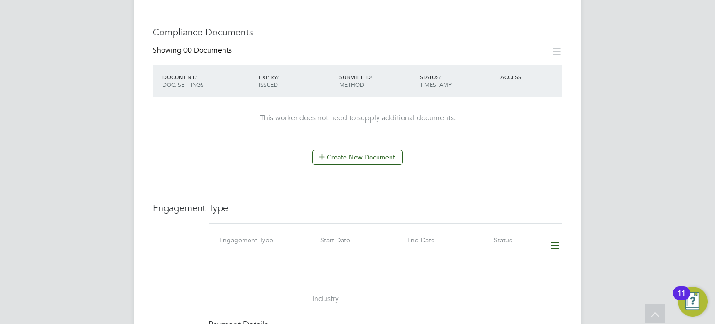
scroll to position [466, 0]
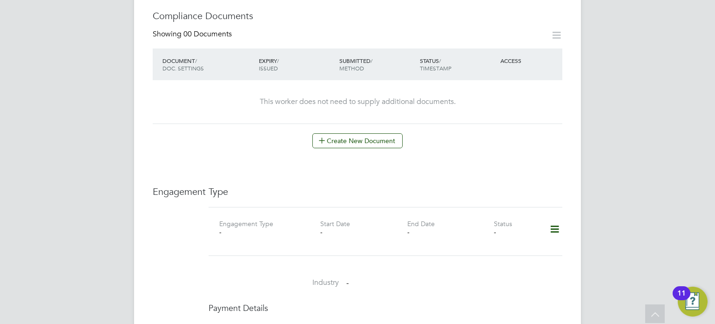
click at [558, 218] on icon at bounding box center [555, 228] width 16 height 21
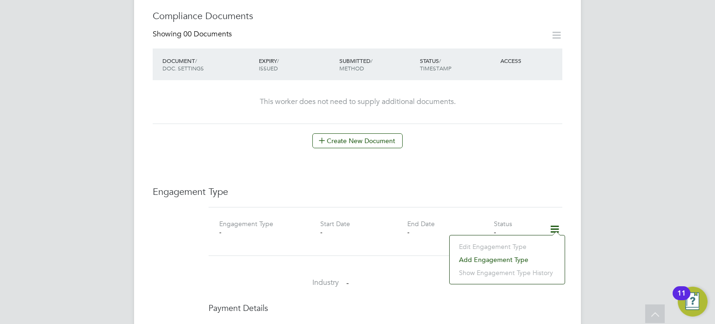
click at [493, 258] on li "Add Engagement Type" at bounding box center [507, 259] width 106 height 13
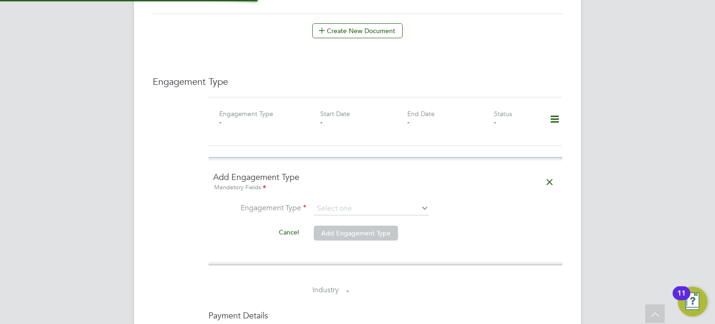
scroll to position [652, 0]
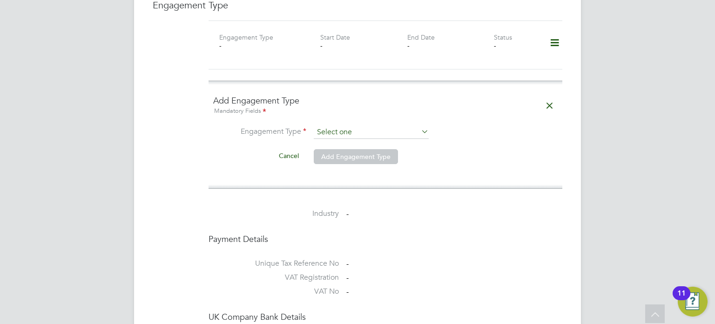
click at [339, 126] on input at bounding box center [371, 132] width 115 height 13
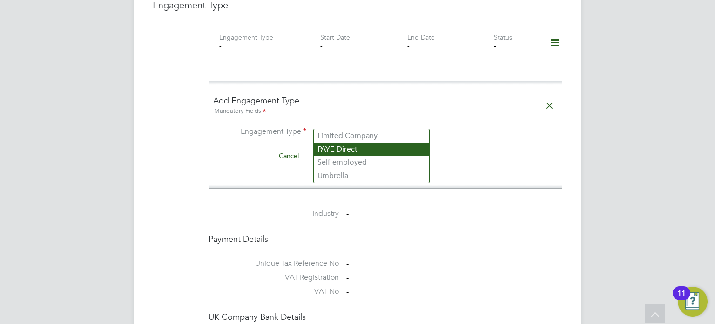
click at [345, 148] on li "PAYE Direct" at bounding box center [371, 149] width 115 height 14
type input "PAYE Direct"
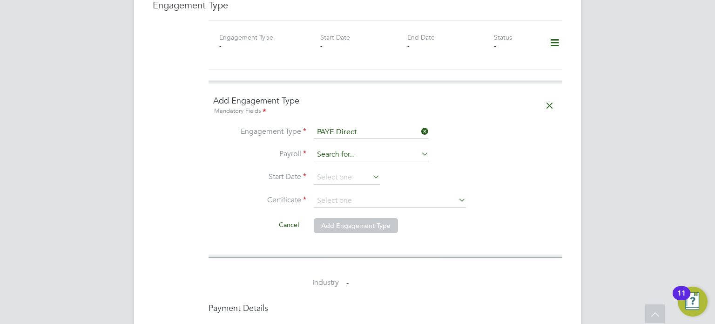
click at [353, 148] on input at bounding box center [371, 154] width 115 height 13
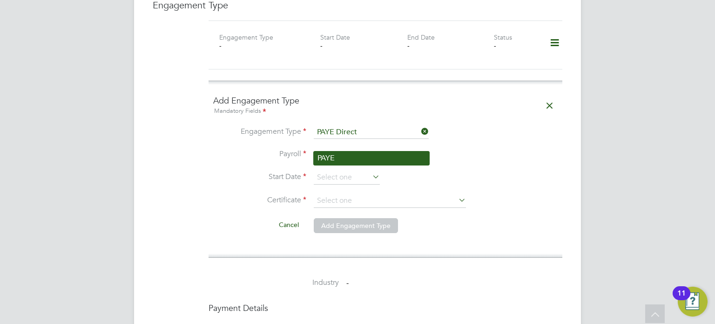
click at [345, 155] on li "PAYE" at bounding box center [371, 158] width 115 height 14
type input "PAYE"
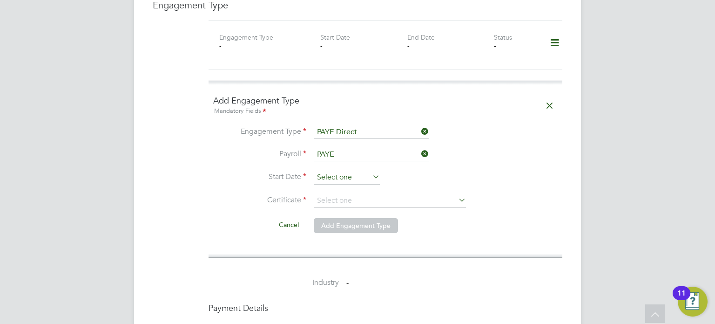
click at [340, 170] on input at bounding box center [347, 177] width 66 height 14
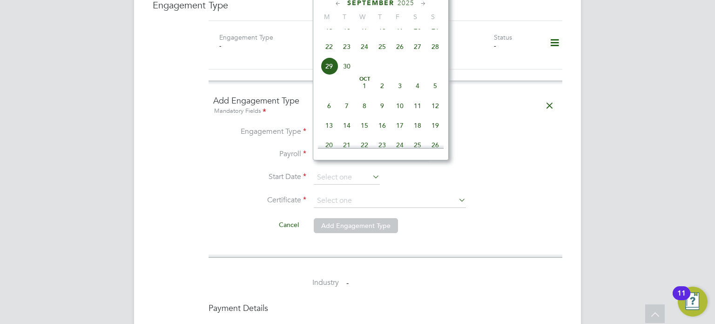
click at [326, 75] on span "29" at bounding box center [329, 66] width 18 height 18
type input "[DATE]"
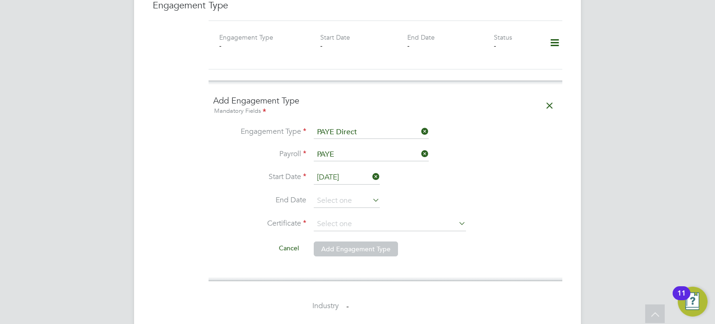
click at [549, 95] on icon at bounding box center [549, 105] width 16 height 21
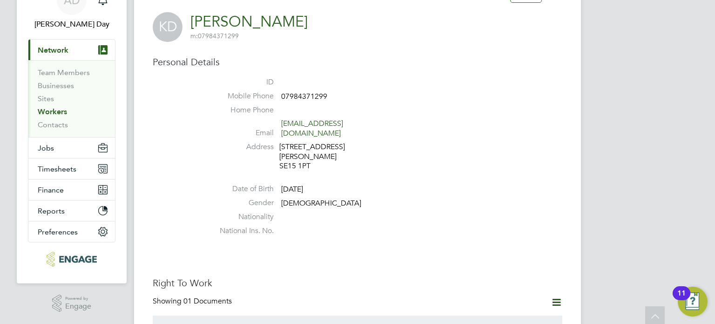
scroll to position [0, 0]
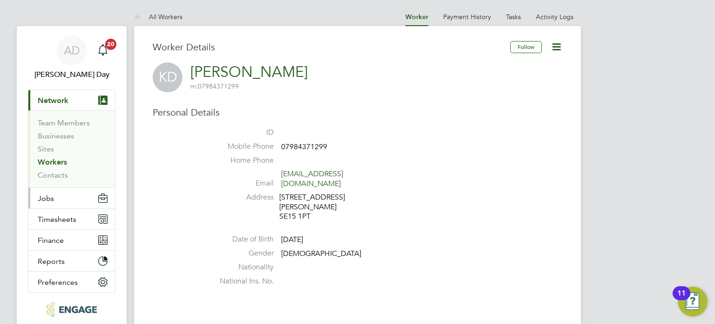
click at [50, 195] on span "Jobs" at bounding box center [46, 198] width 16 height 9
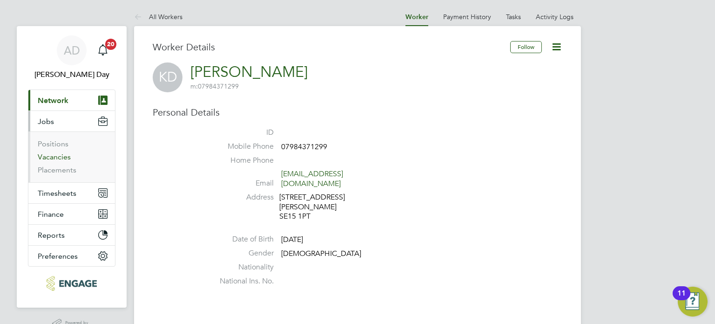
click at [61, 158] on link "Vacancies" at bounding box center [54, 156] width 33 height 9
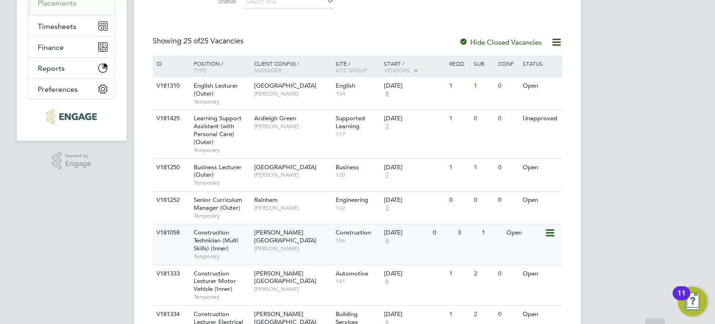
scroll to position [233, 0]
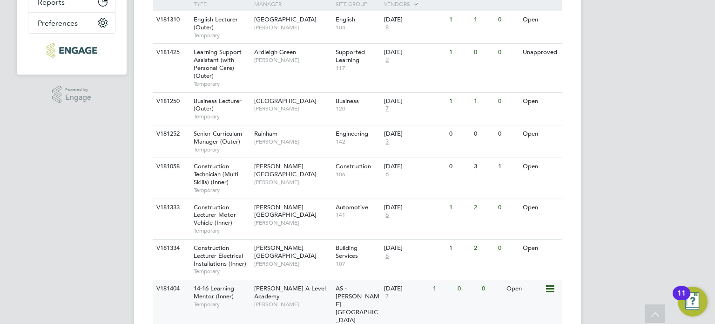
click at [307, 289] on span "[PERSON_NAME] A Level Academy" at bounding box center [290, 292] width 72 height 16
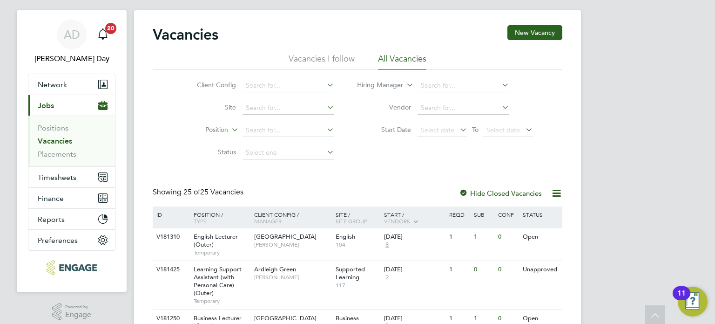
scroll to position [0, 0]
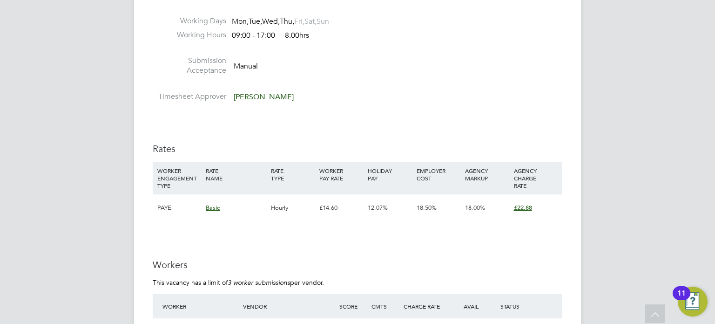
scroll to position [1350, 0]
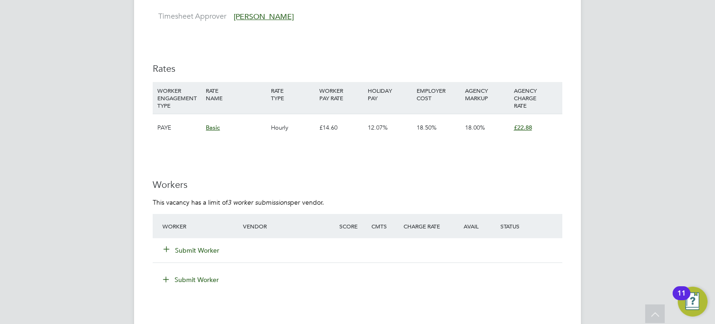
click at [190, 248] on button "Submit Worker" at bounding box center [192, 249] width 56 height 9
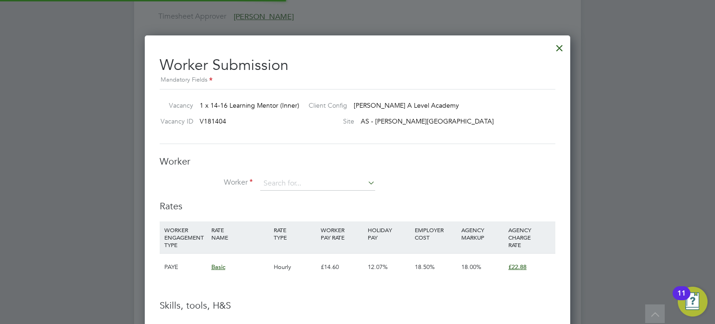
scroll to position [587, 426]
click at [277, 179] on input at bounding box center [317, 183] width 115 height 14
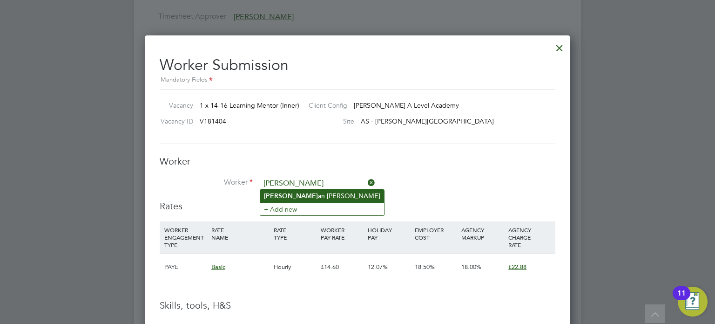
click at [296, 196] on li "Kier an Deroche-Gerber" at bounding box center [322, 195] width 124 height 13
type input "[PERSON_NAME]"
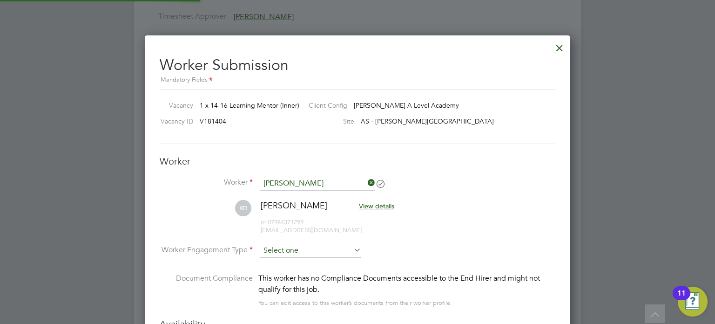
scroll to position [792, 426]
click at [300, 249] on input at bounding box center [310, 251] width 101 height 14
click at [277, 275] on li "PAYE" at bounding box center [310, 275] width 101 height 12
type input "PAYE"
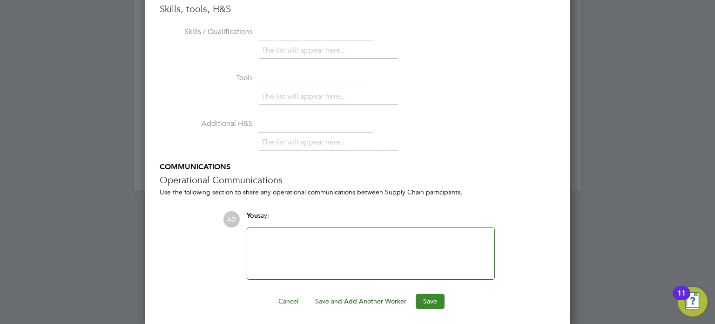
click at [421, 298] on button "Save" at bounding box center [430, 300] width 29 height 15
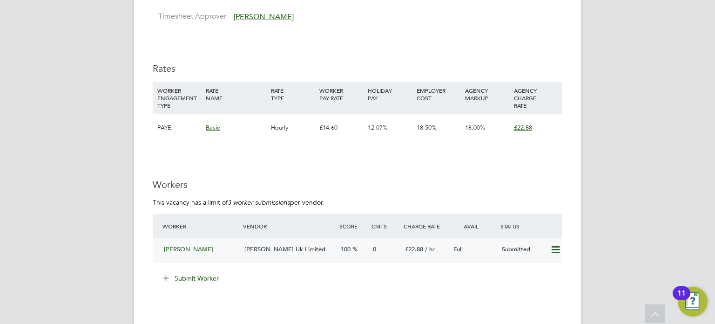
click at [484, 253] on div "Full" at bounding box center [474, 249] width 48 height 15
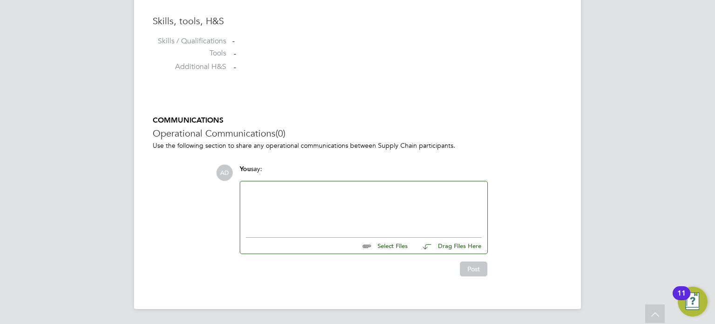
click at [387, 244] on input "file" at bounding box center [412, 243] width 140 height 13
click at [384, 240] on input "file" at bounding box center [412, 243] width 140 height 13
type input "C:\fakepath\KIERAN+DEROCHE CV.pdf"
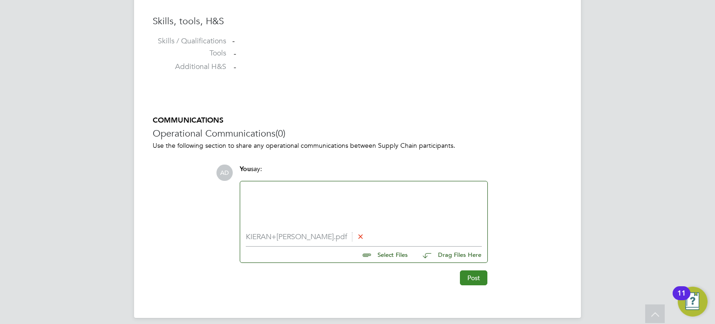
click at [467, 280] on button "Post" at bounding box center [473, 277] width 27 height 15
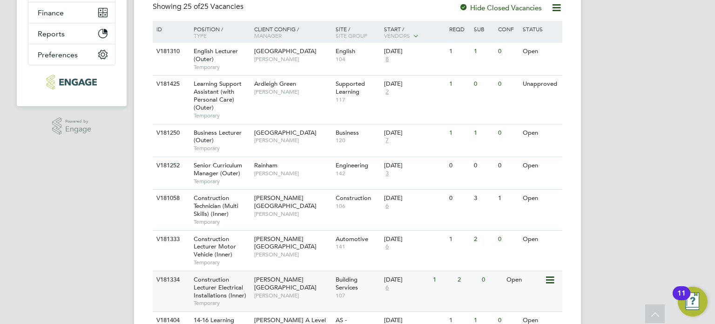
scroll to position [279, 0]
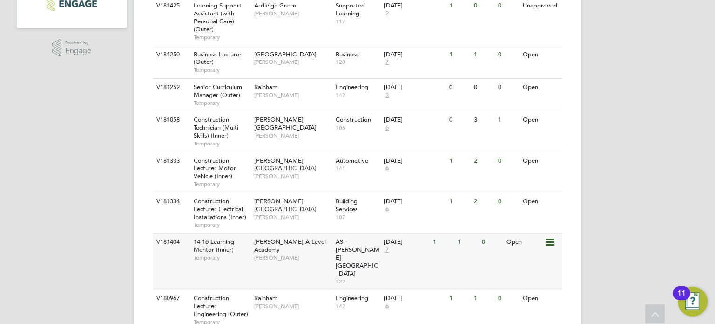
click at [421, 238] on div "[DATE]" at bounding box center [406, 242] width 44 height 8
click at [303, 254] on span "[PERSON_NAME]" at bounding box center [292, 257] width 77 height 7
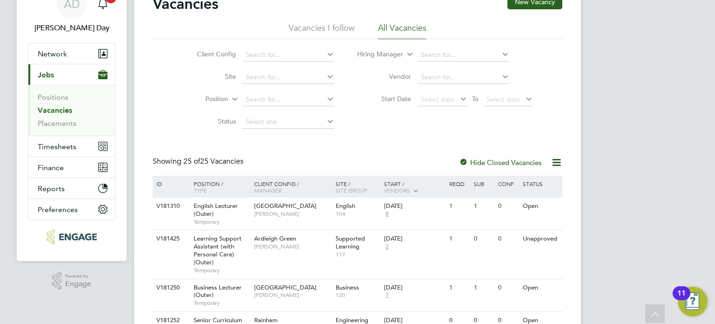
scroll to position [0, 0]
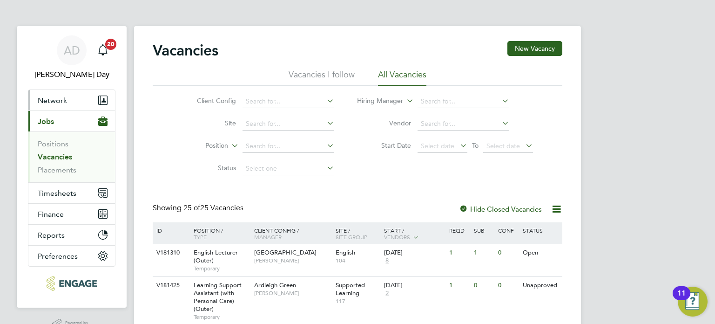
click at [63, 99] on span "Network" at bounding box center [52, 100] width 29 height 9
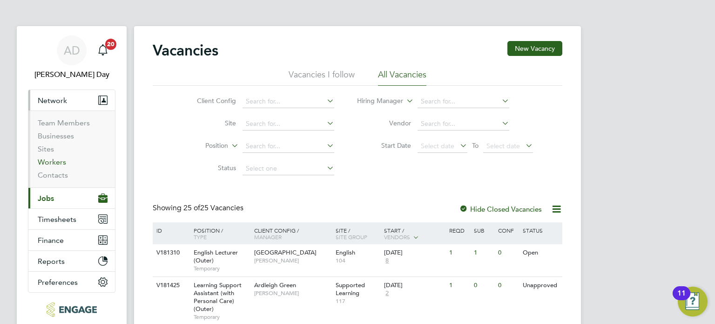
click at [53, 162] on link "Workers" at bounding box center [52, 161] width 28 height 9
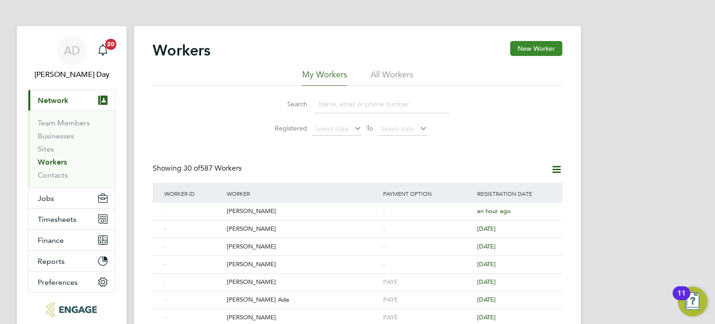
click at [541, 50] on button "New Worker" at bounding box center [536, 48] width 52 height 15
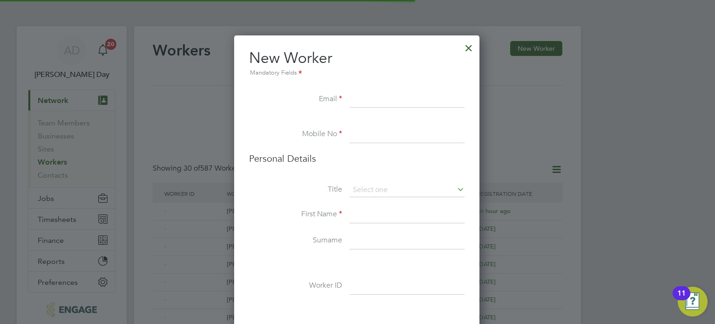
scroll to position [784, 246]
paste input "yahya.2000@hotmail.co.uk"
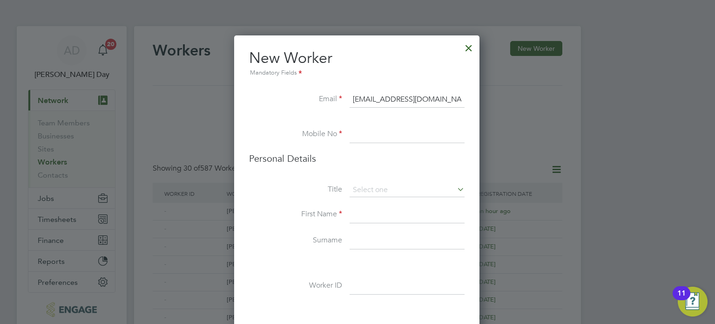
type input "yahya.2000@hotmail.co.uk"
click at [369, 141] on input at bounding box center [407, 134] width 115 height 17
paste input "07985416426"
type input "07985416426"
drag, startPoint x: 387, startPoint y: 217, endPoint x: 380, endPoint y: 206, distance: 13.4
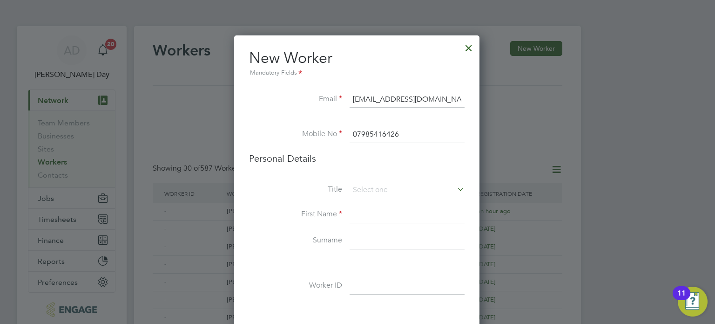
click at [387, 217] on input at bounding box center [407, 214] width 115 height 17
type input "Mohammed"
click at [365, 238] on input at bounding box center [407, 240] width 115 height 17
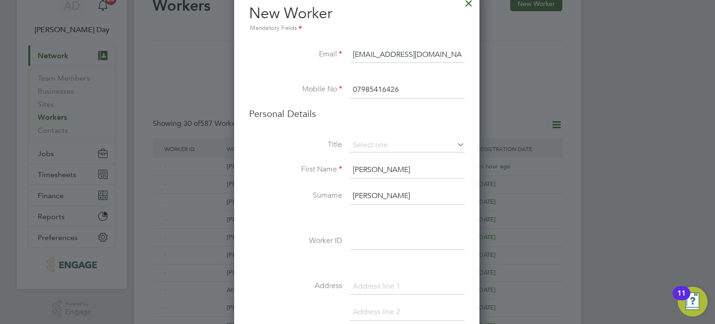
scroll to position [93, 0]
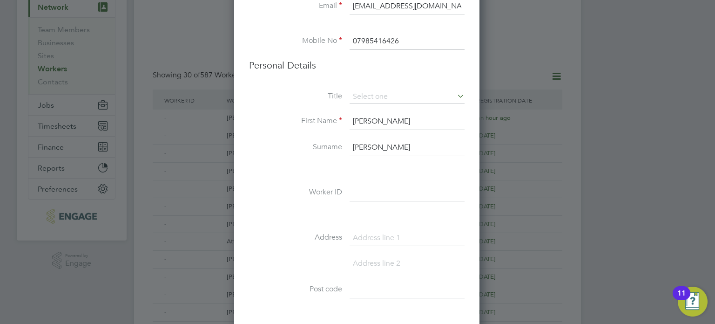
type input "Ahmed"
click at [380, 237] on input at bounding box center [407, 238] width 115 height 17
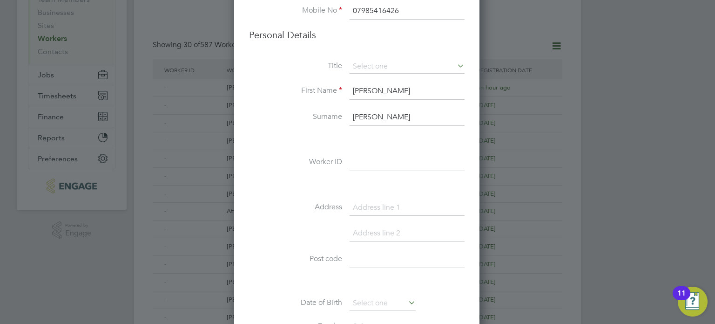
scroll to position [140, 0]
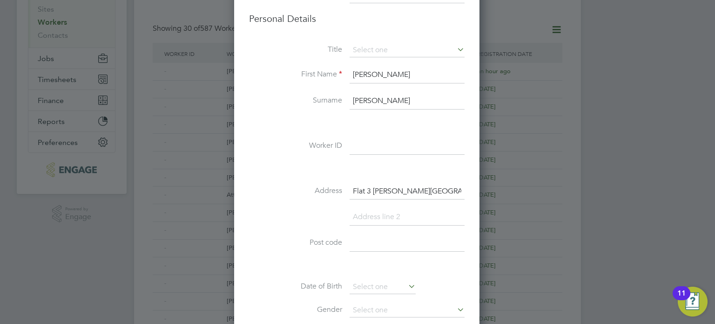
type input "Flat 3 Gillett House"
type input "Turin Street"
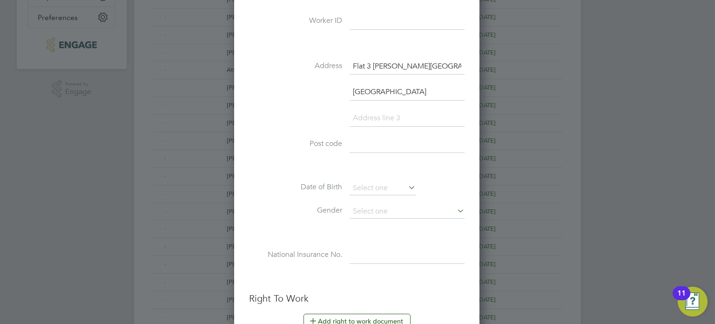
scroll to position [266, 0]
type input "London"
type input "E2 6BU"
click at [361, 180] on input at bounding box center [383, 187] width 66 height 14
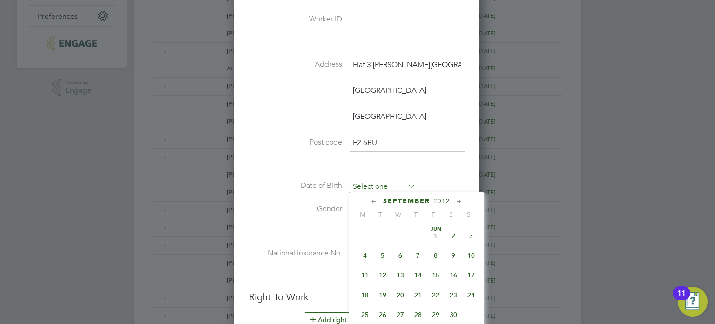
scroll to position [365, 0]
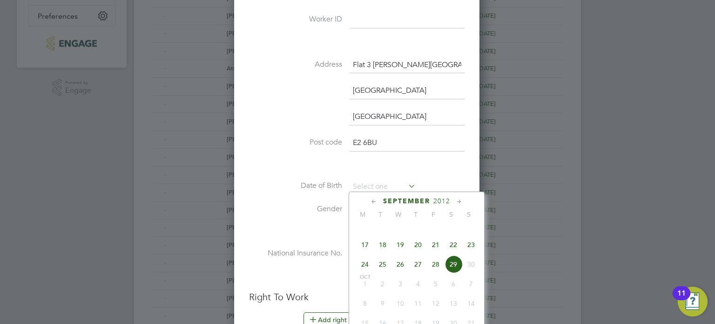
click at [438, 202] on span "2012" at bounding box center [441, 201] width 17 height 8
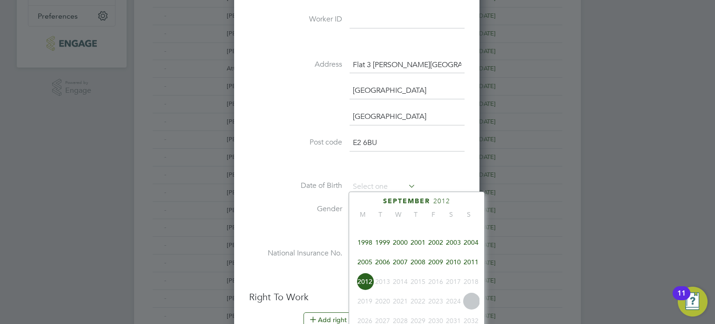
click at [399, 246] on span "2000" at bounding box center [401, 242] width 18 height 18
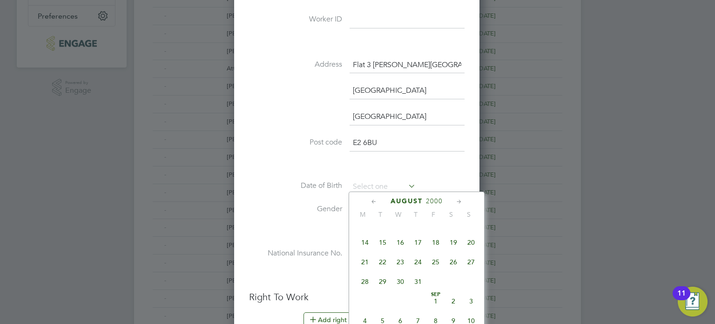
click at [460, 201] on icon at bounding box center [459, 201] width 9 height 10
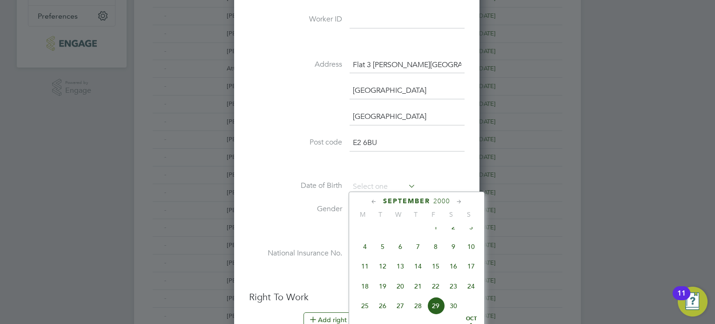
click at [460, 201] on icon at bounding box center [459, 201] width 9 height 10
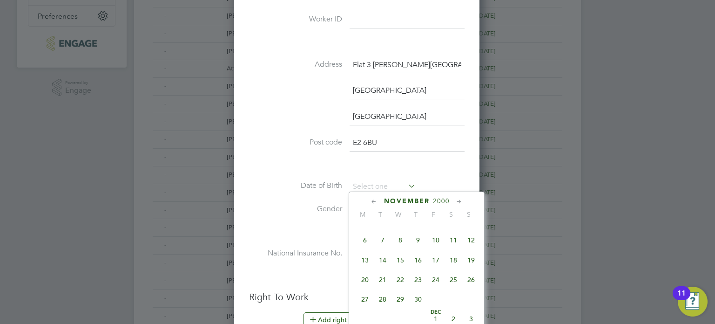
click at [458, 200] on icon at bounding box center [459, 201] width 9 height 10
click at [385, 305] on span "26" at bounding box center [383, 297] width 18 height 18
type input "26 Dec 2000"
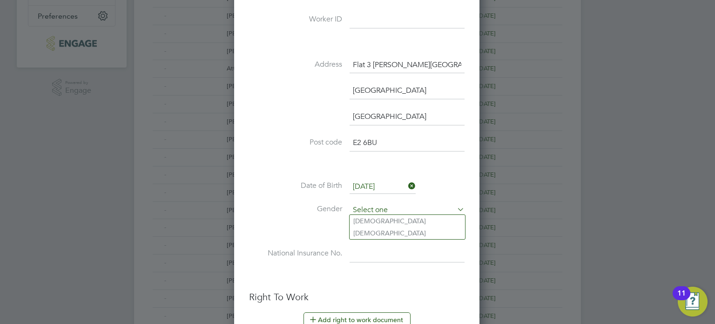
click at [378, 208] on input at bounding box center [407, 210] width 115 height 14
click at [376, 220] on li "Male" at bounding box center [407, 221] width 115 height 12
type input "Male"
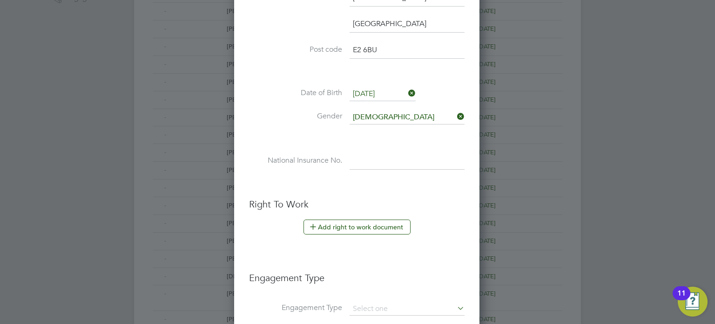
scroll to position [359, 0]
click at [370, 161] on input at bounding box center [407, 160] width 115 height 17
type input "p"
drag, startPoint x: 437, startPoint y: 298, endPoint x: 425, endPoint y: 284, distance: 18.5
click at [437, 298] on li "Engagement Type" at bounding box center [357, 282] width 216 height 40
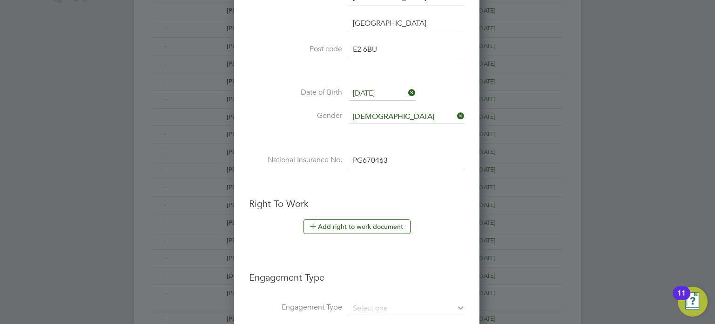
click at [401, 161] on input "PG670463" at bounding box center [407, 160] width 115 height 17
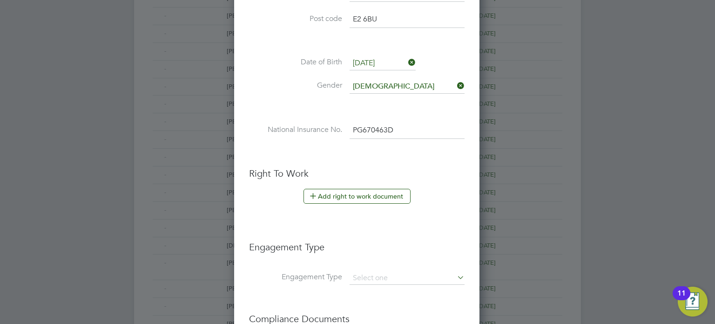
scroll to position [405, 0]
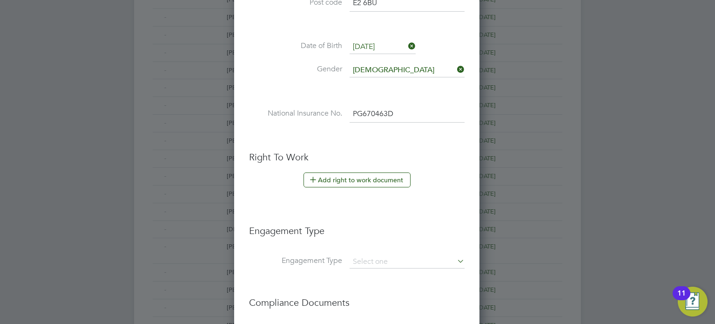
type input "PG 67 04 63 D"
click at [344, 175] on button "Add right to work document" at bounding box center [357, 179] width 107 height 15
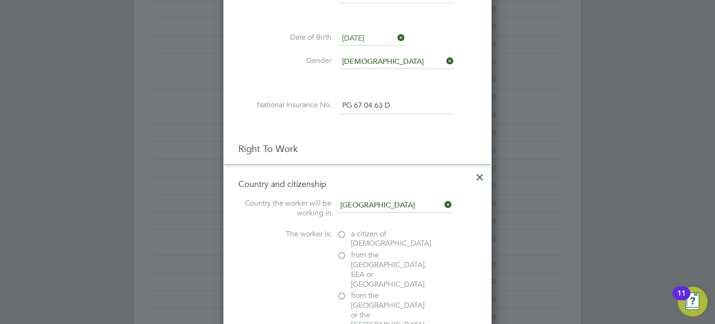
scroll to position [499, 0]
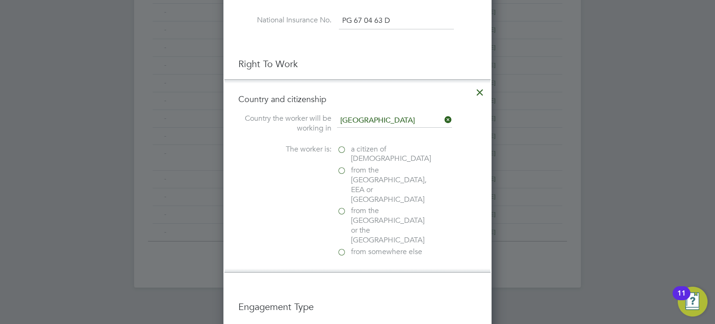
click at [340, 145] on label "a citizen of United Kingdom" at bounding box center [383, 154] width 93 height 20
click at [0, 0] on input "a citizen of United Kingdom" at bounding box center [0, 0] width 0 height 0
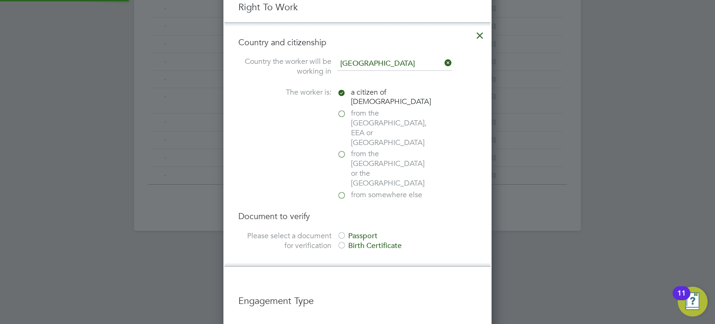
scroll to position [592, 0]
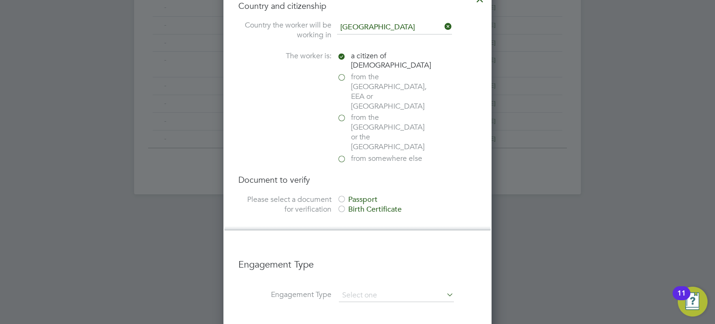
click at [340, 195] on div at bounding box center [341, 199] width 9 height 9
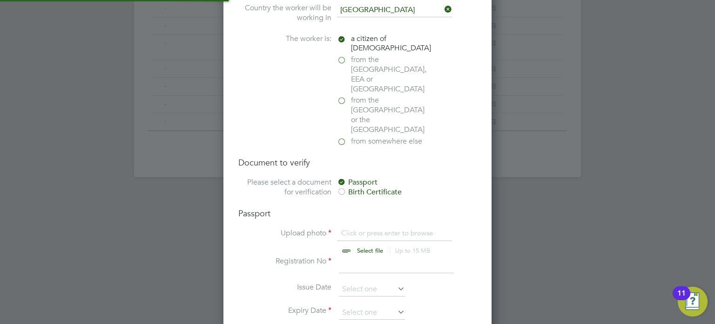
scroll to position [638, 0]
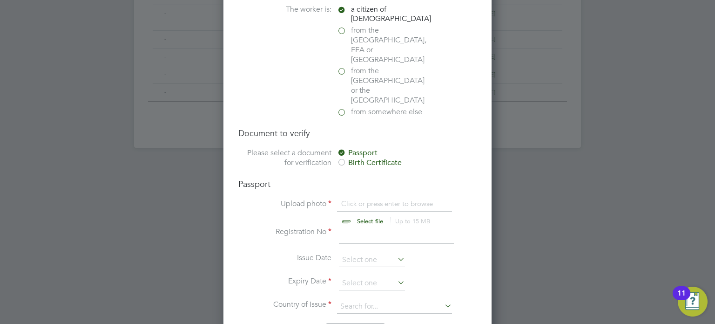
click at [365, 199] on input "file" at bounding box center [379, 213] width 146 height 28
type input "C:\fakepath\Mohammed Yahya RTW.jfif"
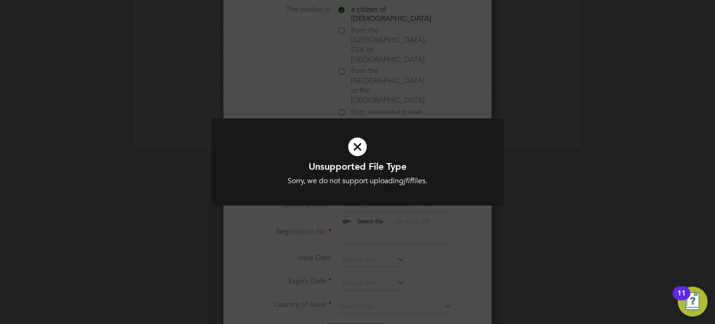
click at [358, 146] on icon at bounding box center [358, 146] width 242 height 36
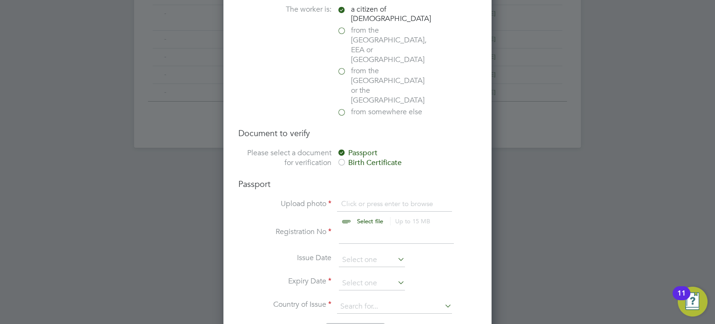
click at [365, 199] on input "file" at bounding box center [379, 213] width 146 height 28
click at [367, 199] on input "file" at bounding box center [379, 213] width 146 height 28
type input "C:\fakepath\Mohammed Yahya RTW.jpeg"
click at [361, 227] on input at bounding box center [396, 235] width 115 height 17
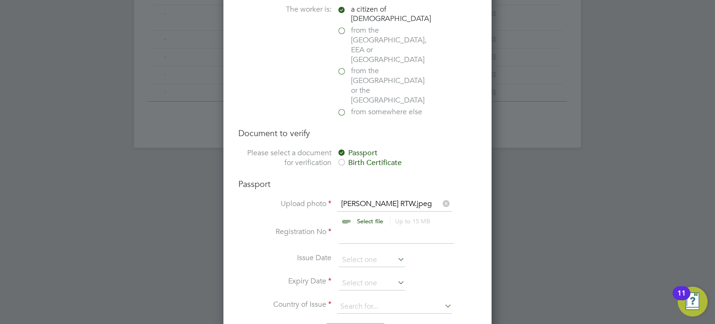
click at [349, 227] on input at bounding box center [396, 235] width 115 height 17
click at [454, 316] on li "Country and citizenship Country the worker will be working in United Kingdom Th…" at bounding box center [357, 150] width 266 height 422
click at [385, 227] on li "Registration No 5444517" at bounding box center [357, 240] width 238 height 26
type input "544451753"
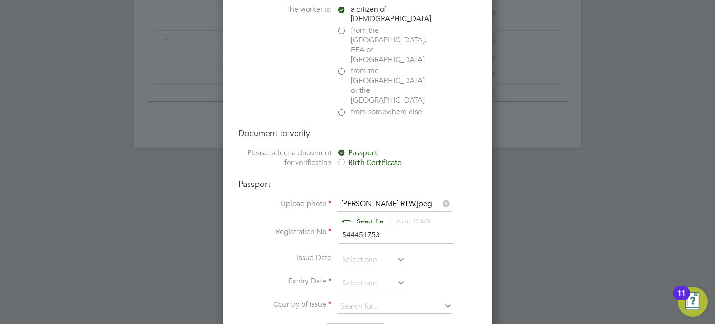
click at [438, 316] on li "Country and citizenship Country the worker will be working in United Kingdom Th…" at bounding box center [357, 150] width 266 height 422
click at [369, 276] on input at bounding box center [372, 283] width 66 height 14
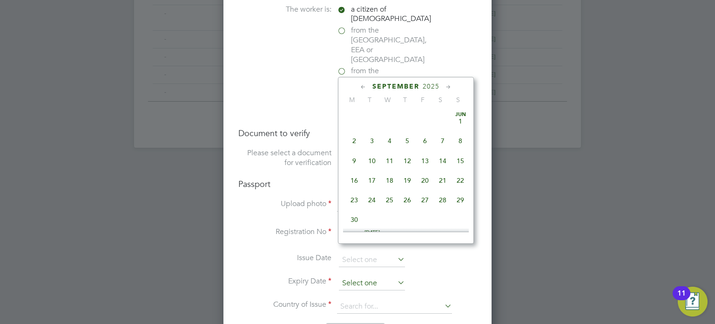
scroll to position [365, 0]
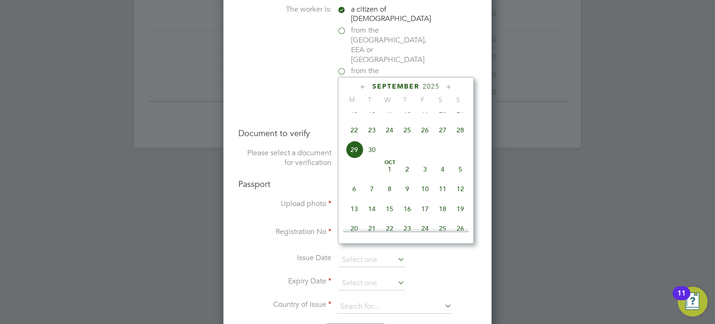
click at [423, 83] on span "2025" at bounding box center [431, 86] width 17 height 8
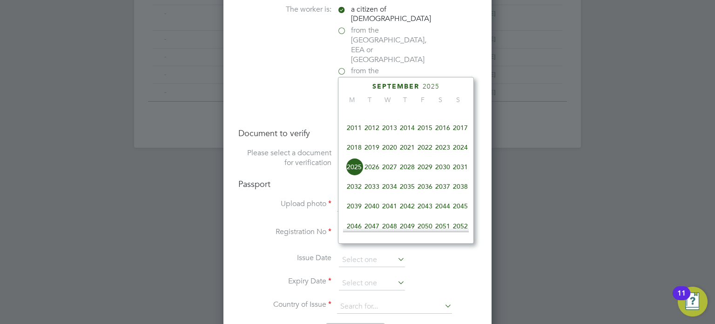
drag, startPoint x: 451, startPoint y: 296, endPoint x: 452, endPoint y: 284, distance: 11.3
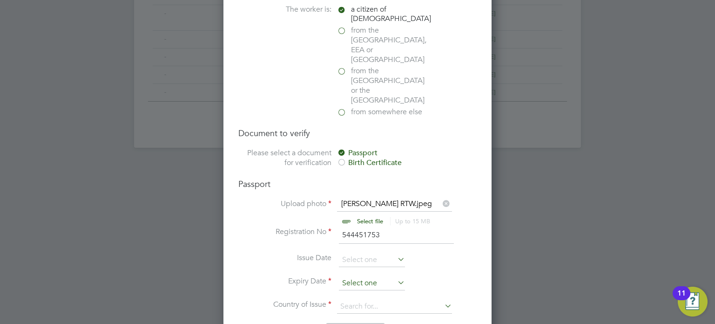
click at [369, 276] on input at bounding box center [372, 283] width 66 height 14
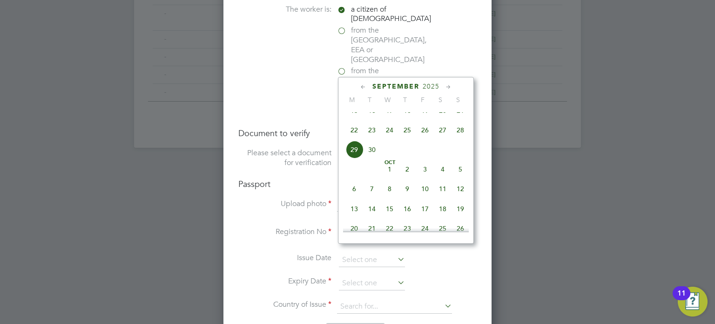
click at [433, 85] on span "2025" at bounding box center [431, 86] width 17 height 8
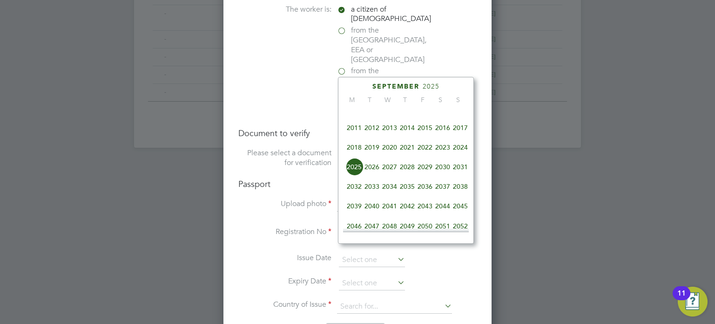
click at [392, 176] on span "2027" at bounding box center [390, 167] width 18 height 18
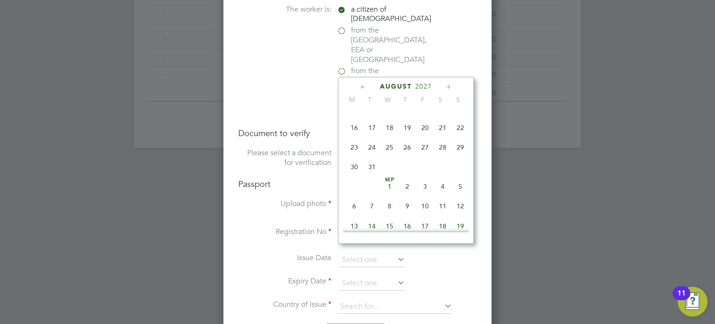
click at [448, 86] on icon at bounding box center [448, 87] width 9 height 10
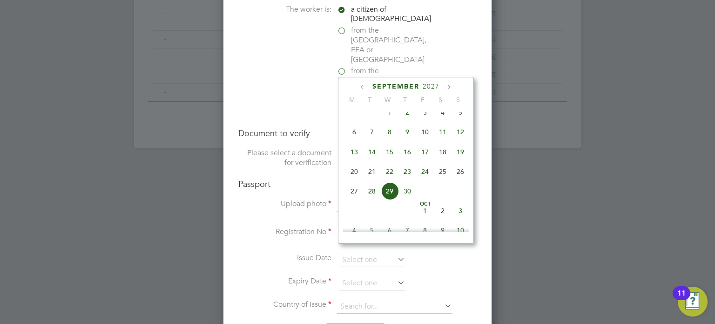
click at [462, 161] on span "19" at bounding box center [461, 152] width 18 height 18
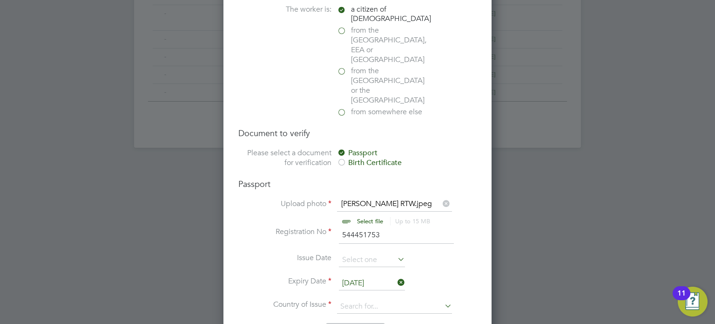
click at [369, 276] on input "19 Sep 2027" at bounding box center [372, 283] width 66 height 14
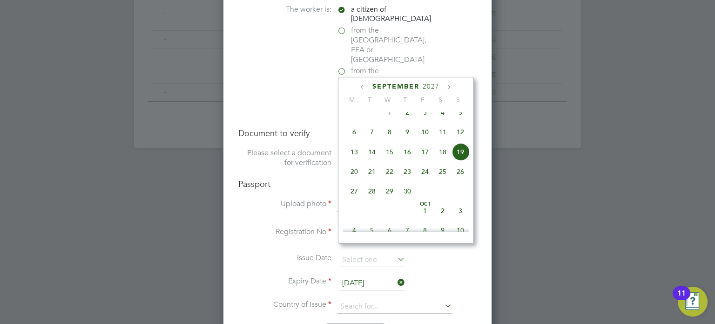
scroll to position [324, 0]
click at [361, 87] on icon at bounding box center [363, 87] width 9 height 10
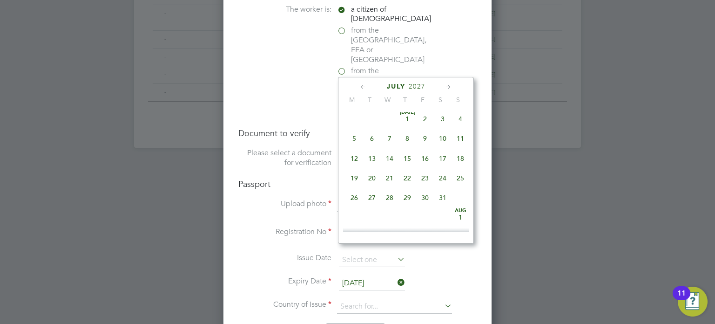
click at [361, 87] on icon at bounding box center [363, 87] width 9 height 10
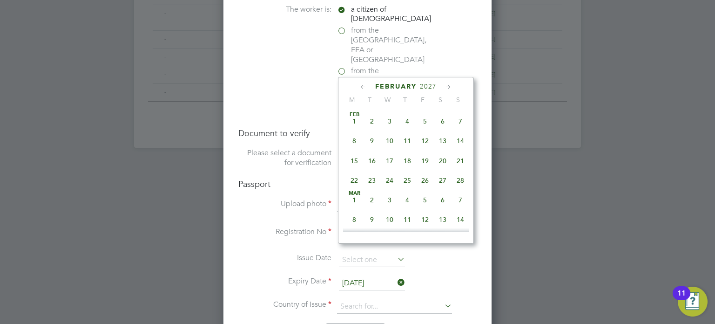
click at [365, 86] on icon at bounding box center [363, 87] width 9 height 10
click at [369, 180] on span "19" at bounding box center [372, 180] width 18 height 18
type input "[DATE]"
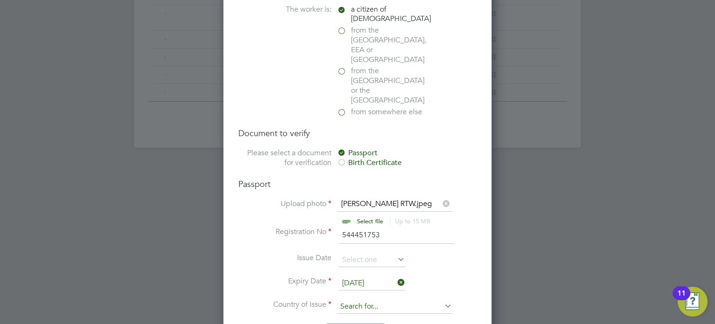
click at [389, 299] on input at bounding box center [394, 306] width 115 height 14
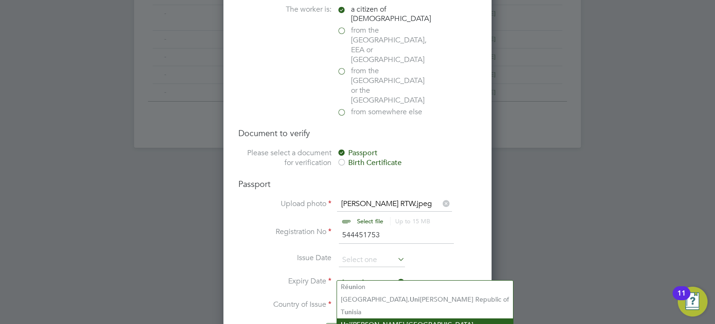
scroll to position [685, 0]
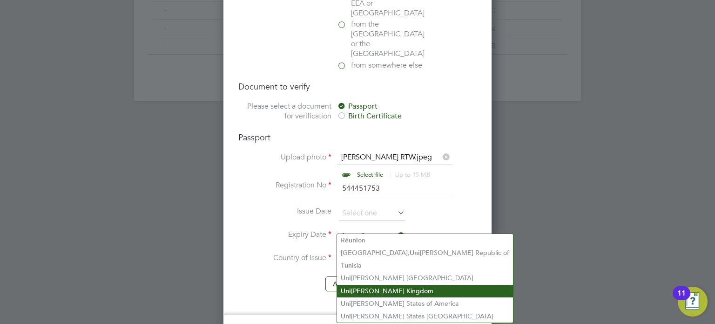
click at [404, 284] on li "Uni ted Kingdom" at bounding box center [425, 290] width 176 height 13
type input "United Kingdom"
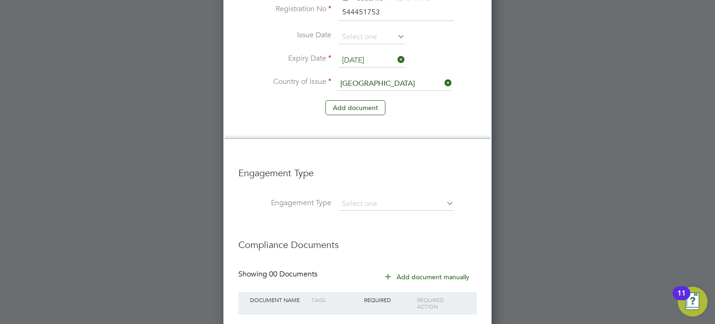
scroll to position [888, 0]
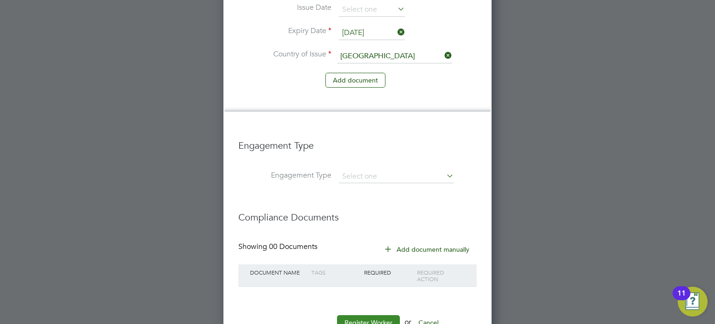
click at [368, 315] on button "Register Worker" at bounding box center [368, 322] width 63 height 15
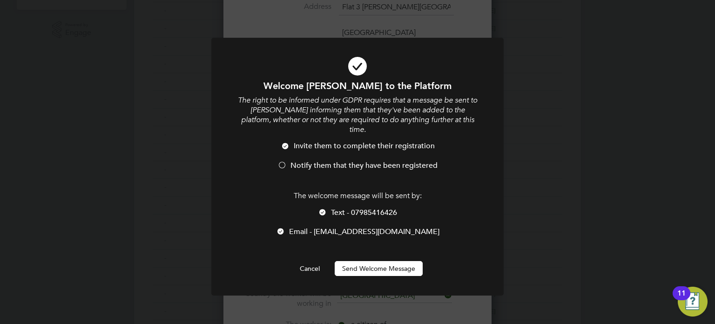
scroll to position [0, 0]
click at [383, 261] on button "Send Welcome Message" at bounding box center [379, 268] width 88 height 15
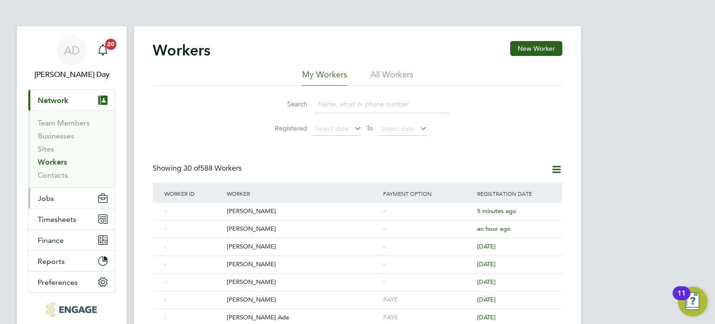
click at [54, 195] on button "Jobs" at bounding box center [71, 198] width 87 height 20
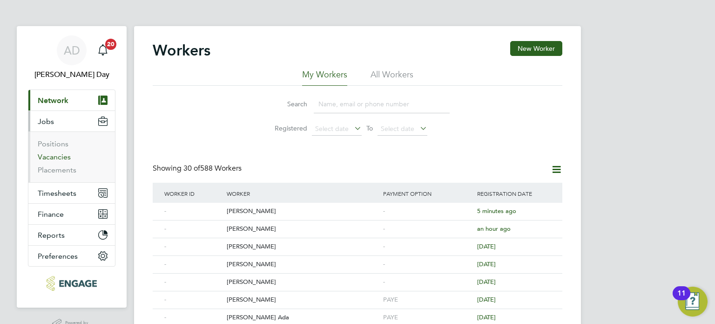
click at [63, 153] on link "Vacancies" at bounding box center [54, 156] width 33 height 9
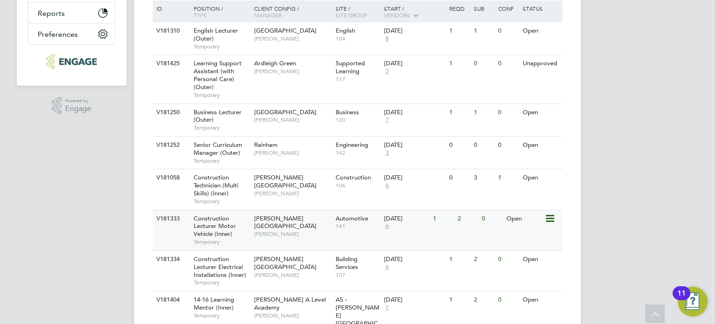
scroll to position [255, 0]
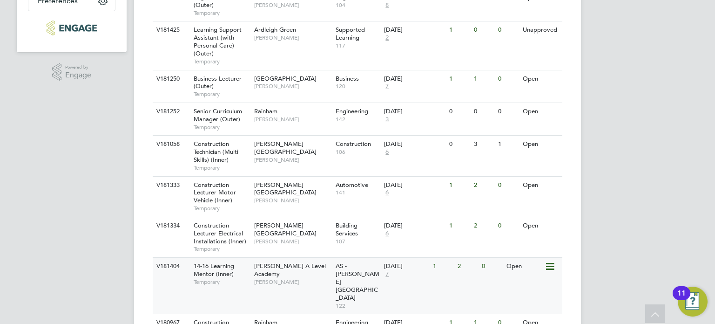
click at [283, 279] on div "Attlee A Level Academy Rabia Khanom" at bounding box center [292, 273] width 81 height 32
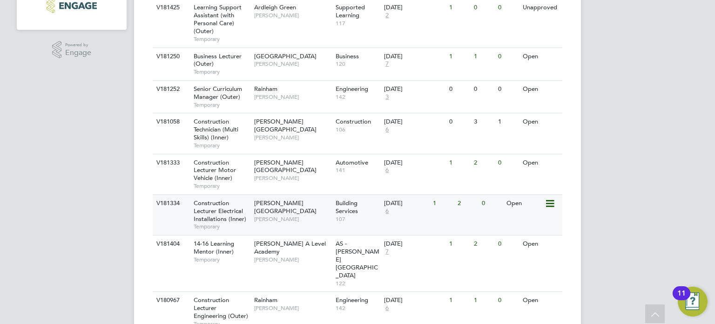
scroll to position [279, 0]
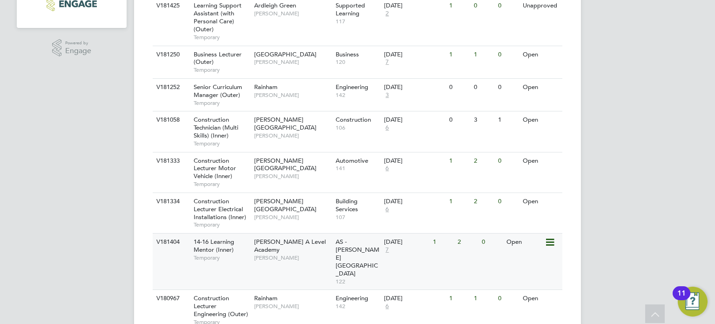
click at [323, 254] on span "[PERSON_NAME]" at bounding box center [292, 257] width 77 height 7
click at [318, 253] on div "Attlee A Level Academy Rabia Khanom" at bounding box center [292, 249] width 81 height 32
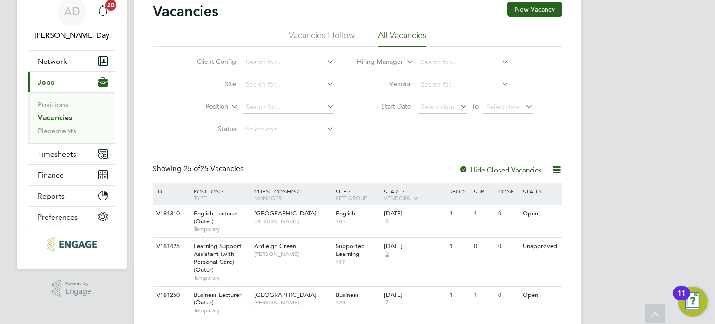
scroll to position [0, 0]
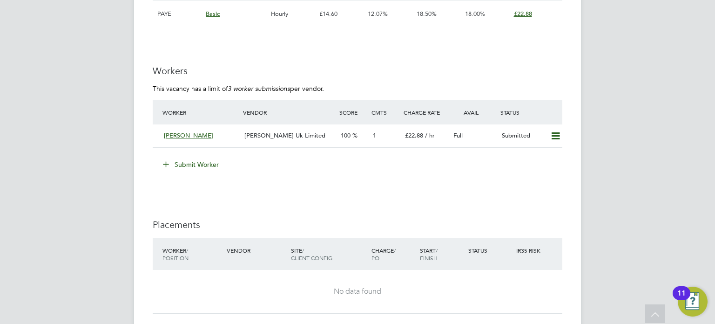
scroll to position [1490, 0]
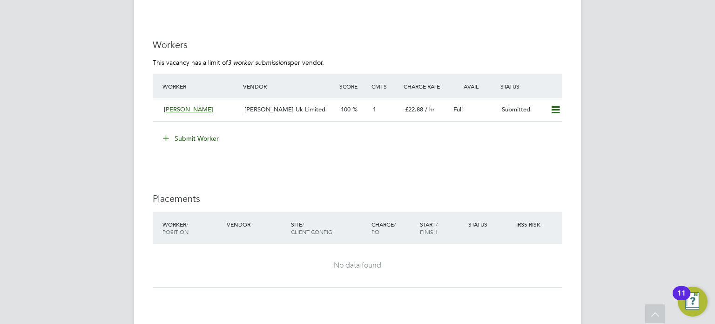
click at [206, 135] on button "Submit Worker" at bounding box center [191, 138] width 70 height 15
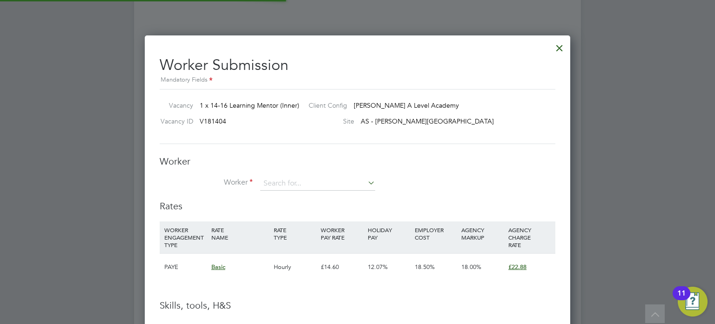
scroll to position [587, 426]
click at [317, 174] on div "Worker Worker Worker Engagement Type" at bounding box center [358, 177] width 396 height 45
click at [313, 178] on input at bounding box center [317, 183] width 115 height 14
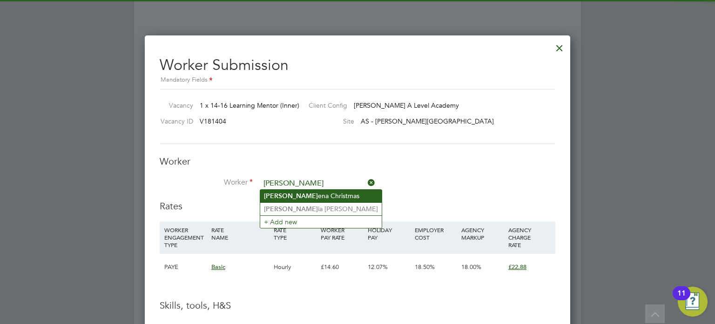
click at [313, 194] on li "[PERSON_NAME] [PERSON_NAME] Christmas" at bounding box center [321, 195] width 122 height 13
type input "Cherena Christmas"
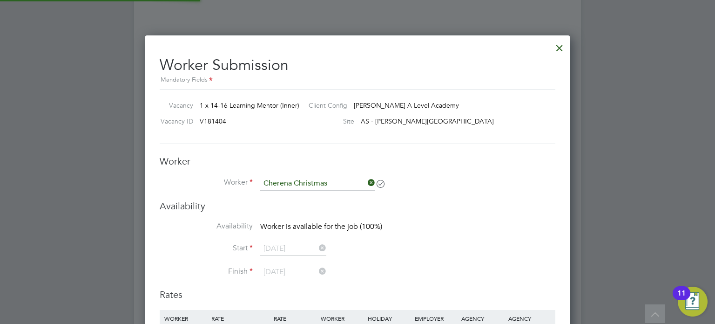
scroll to position [791, 426]
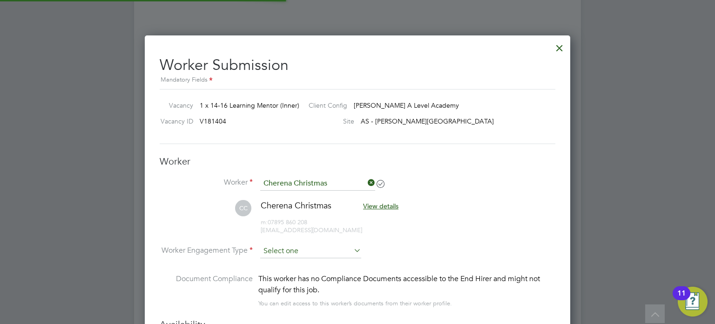
click at [297, 248] on input at bounding box center [310, 251] width 101 height 14
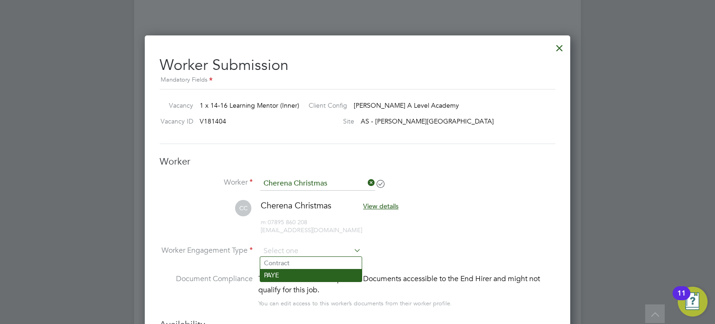
click at [288, 272] on li "PAYE" at bounding box center [310, 275] width 101 height 12
type input "PAYE"
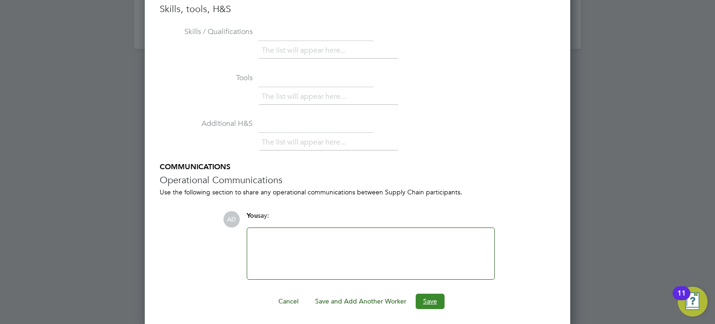
click at [426, 298] on button "Save" at bounding box center [430, 300] width 29 height 15
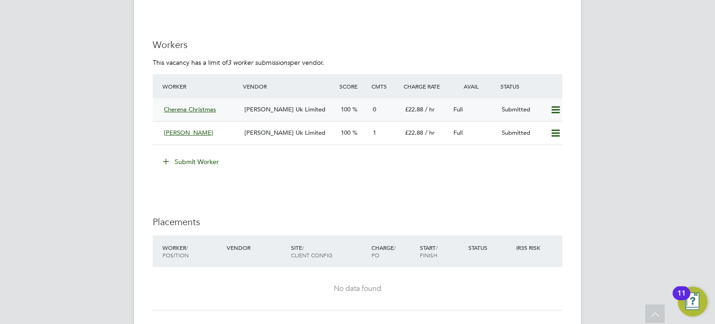
click at [234, 107] on div "Cherena Christmas" at bounding box center [200, 109] width 81 height 15
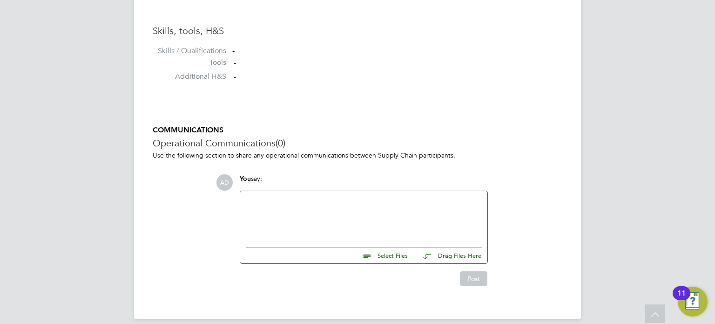
scroll to position [748, 0]
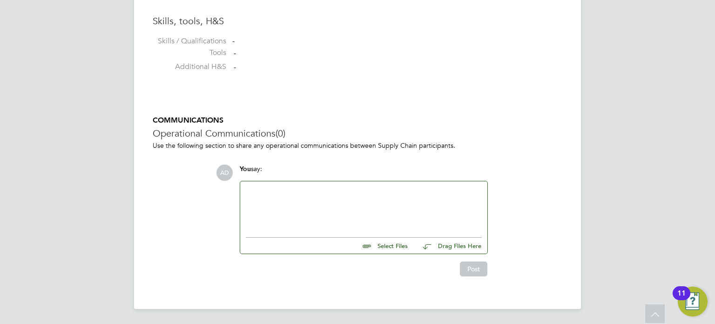
click at [365, 244] on input "file" at bounding box center [412, 243] width 140 height 13
type input "C:\fakepath\Cherena+Christmas CV.pdf"
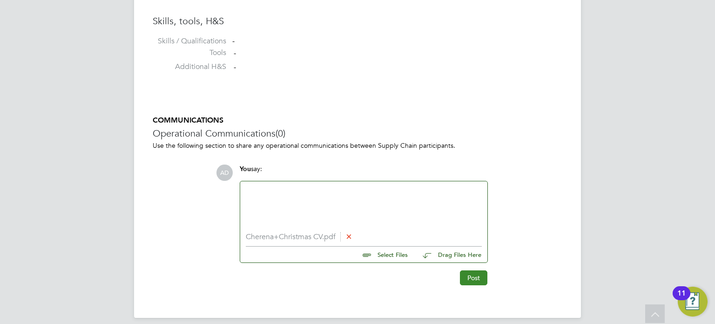
click at [467, 275] on button "Post" at bounding box center [473, 277] width 27 height 15
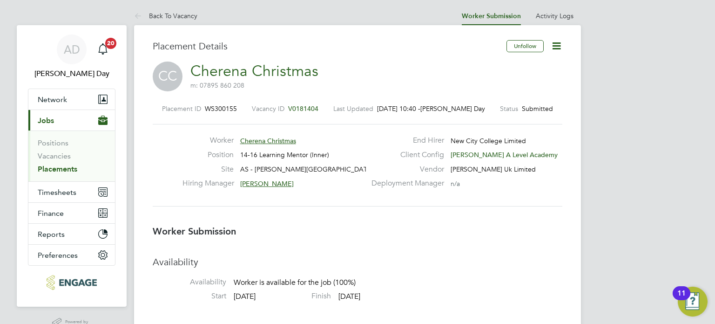
scroll to position [0, 0]
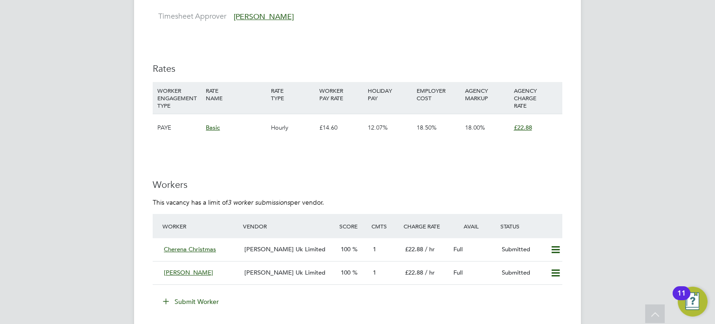
scroll to position [1490, 0]
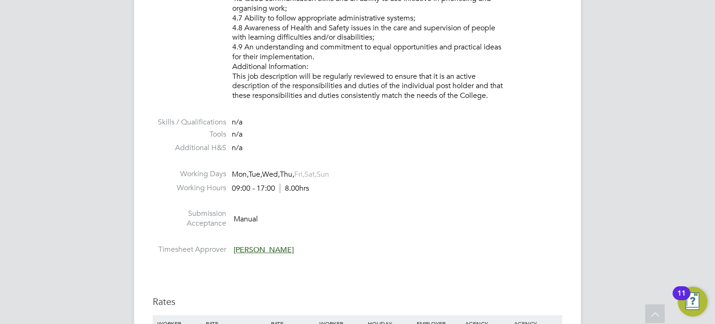
scroll to position [1350, 0]
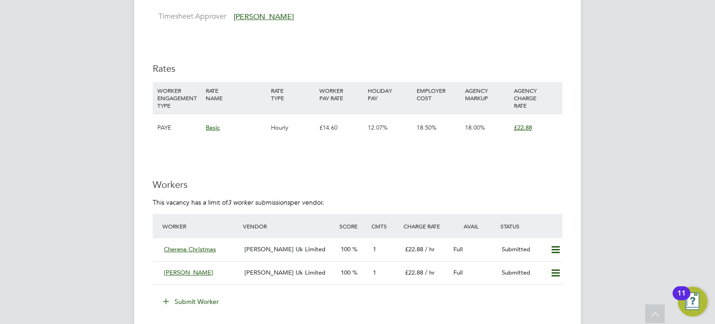
click at [202, 299] on button "Submit Worker" at bounding box center [191, 301] width 70 height 15
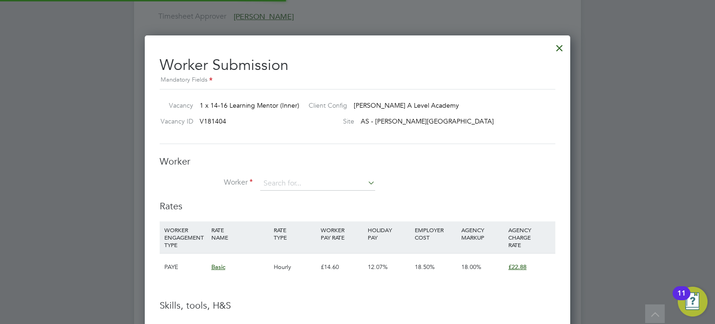
scroll to position [587, 426]
click at [295, 172] on div "Worker Worker Worker Engagement Type" at bounding box center [358, 177] width 396 height 45
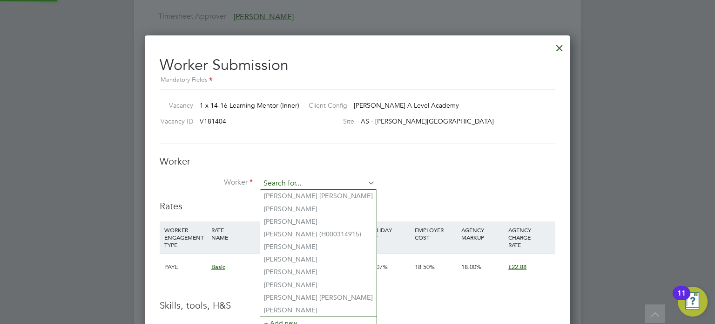
click at [293, 180] on input at bounding box center [317, 183] width 115 height 14
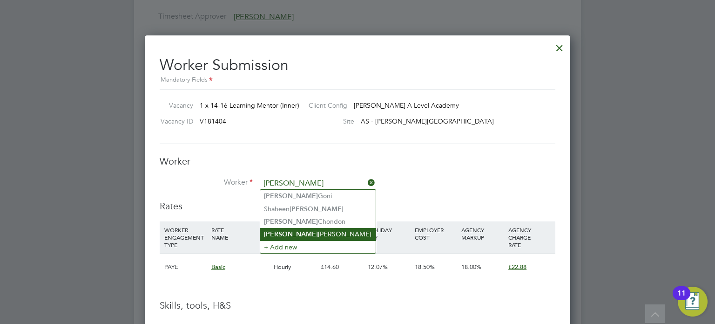
click at [291, 232] on b "[PERSON_NAME]" at bounding box center [291, 234] width 54 height 8
type input "[PERSON_NAME]"
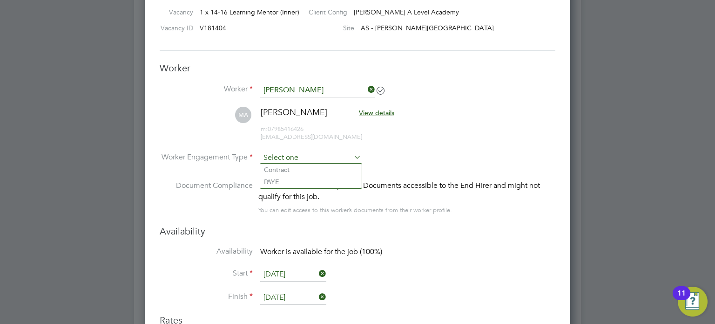
click at [301, 159] on input at bounding box center [310, 158] width 101 height 14
click at [289, 180] on li "PAYE" at bounding box center [310, 182] width 101 height 12
type input "PAYE"
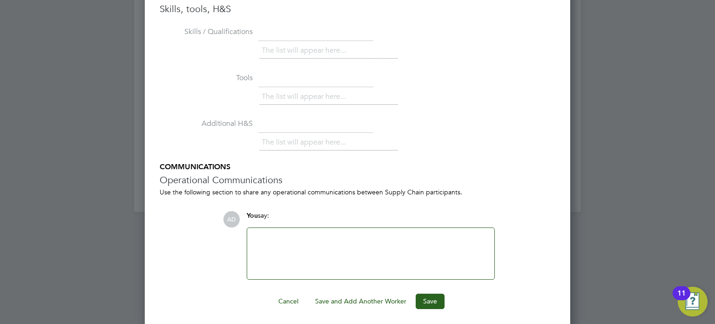
drag, startPoint x: 38, startPoint y: 119, endPoint x: 47, endPoint y: 98, distance: 22.7
click at [38, 119] on div at bounding box center [357, 162] width 715 height 324
click at [431, 302] on button "Save" at bounding box center [430, 300] width 29 height 15
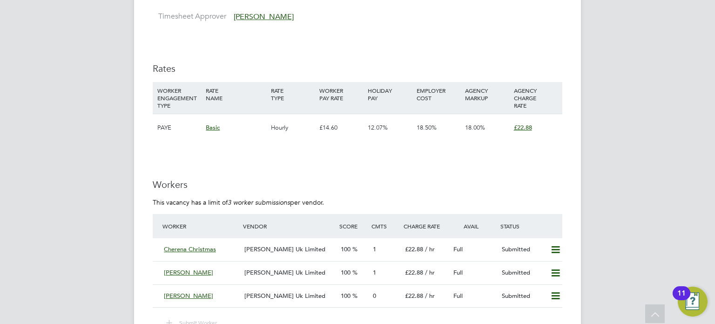
scroll to position [1397, 0]
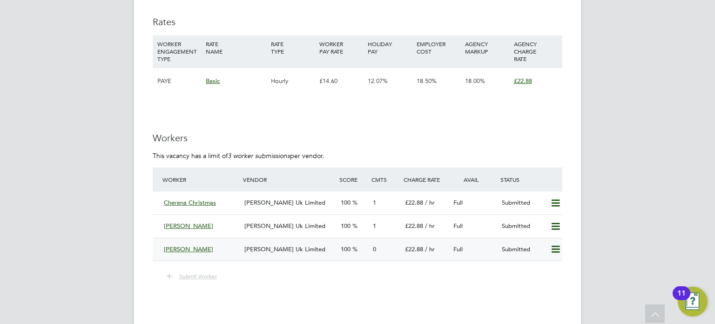
click at [229, 252] on div "[PERSON_NAME]" at bounding box center [200, 249] width 81 height 15
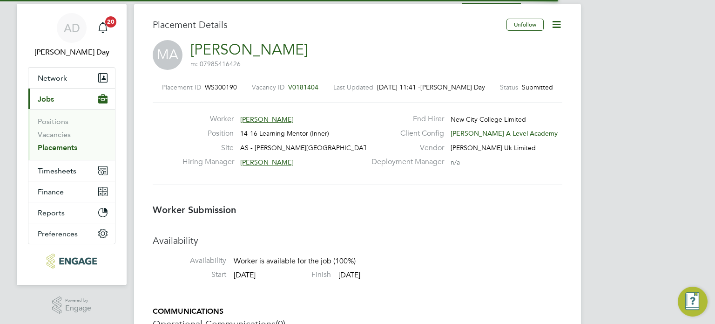
scroll to position [5, 4]
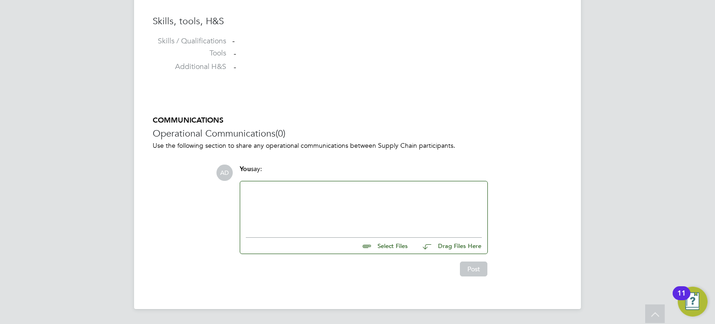
click at [389, 243] on input "file" at bounding box center [412, 243] width 140 height 13
type input "C:\fakepath\[PERSON_NAME]+[PERSON_NAME].pdf"
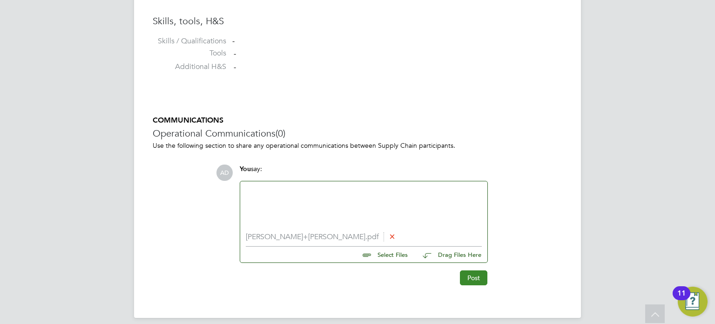
click at [472, 281] on button "Post" at bounding box center [473, 277] width 27 height 15
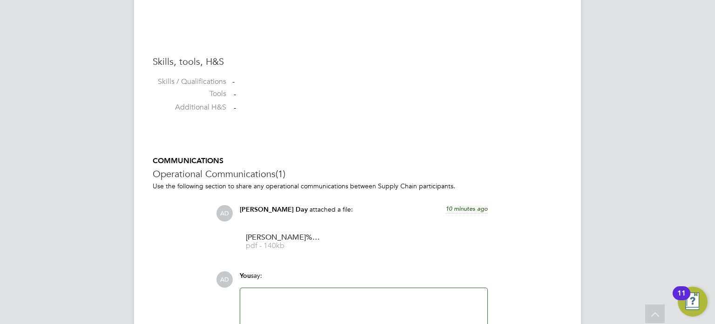
scroll to position [677, 0]
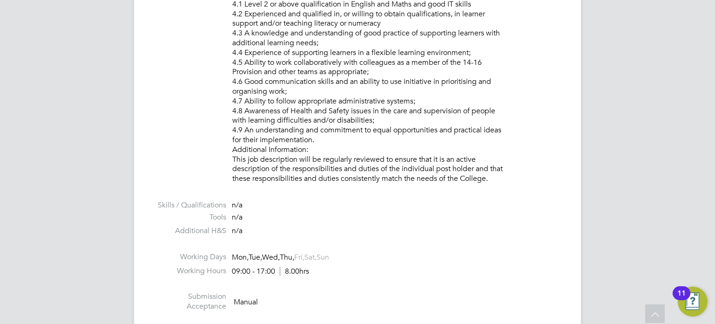
scroll to position [978, 0]
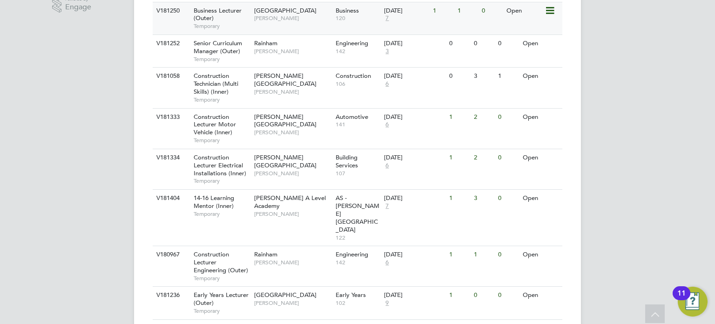
scroll to position [326, 0]
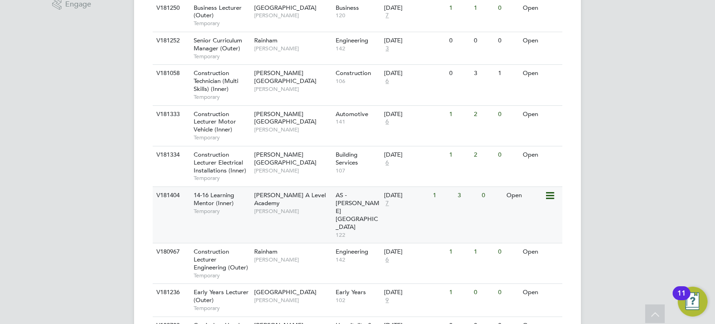
click at [328, 207] on span "[PERSON_NAME]" at bounding box center [292, 210] width 77 height 7
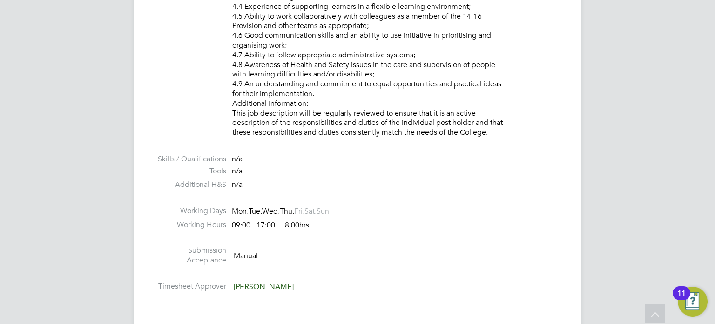
scroll to position [1024, 0]
